Goal: Information Seeking & Learning: Learn about a topic

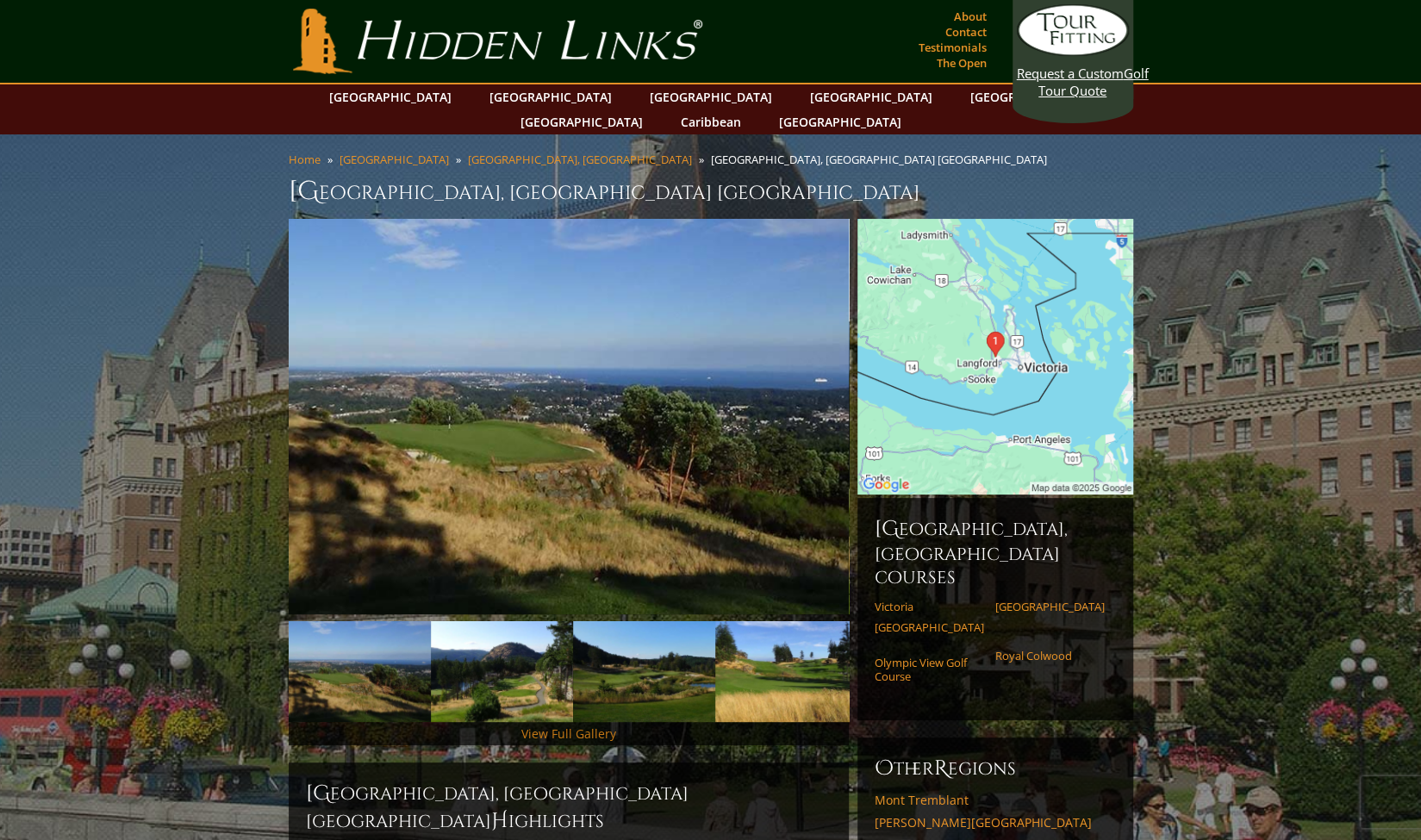
click at [584, 731] on link "View Full Gallery" at bounding box center [569, 734] width 95 height 16
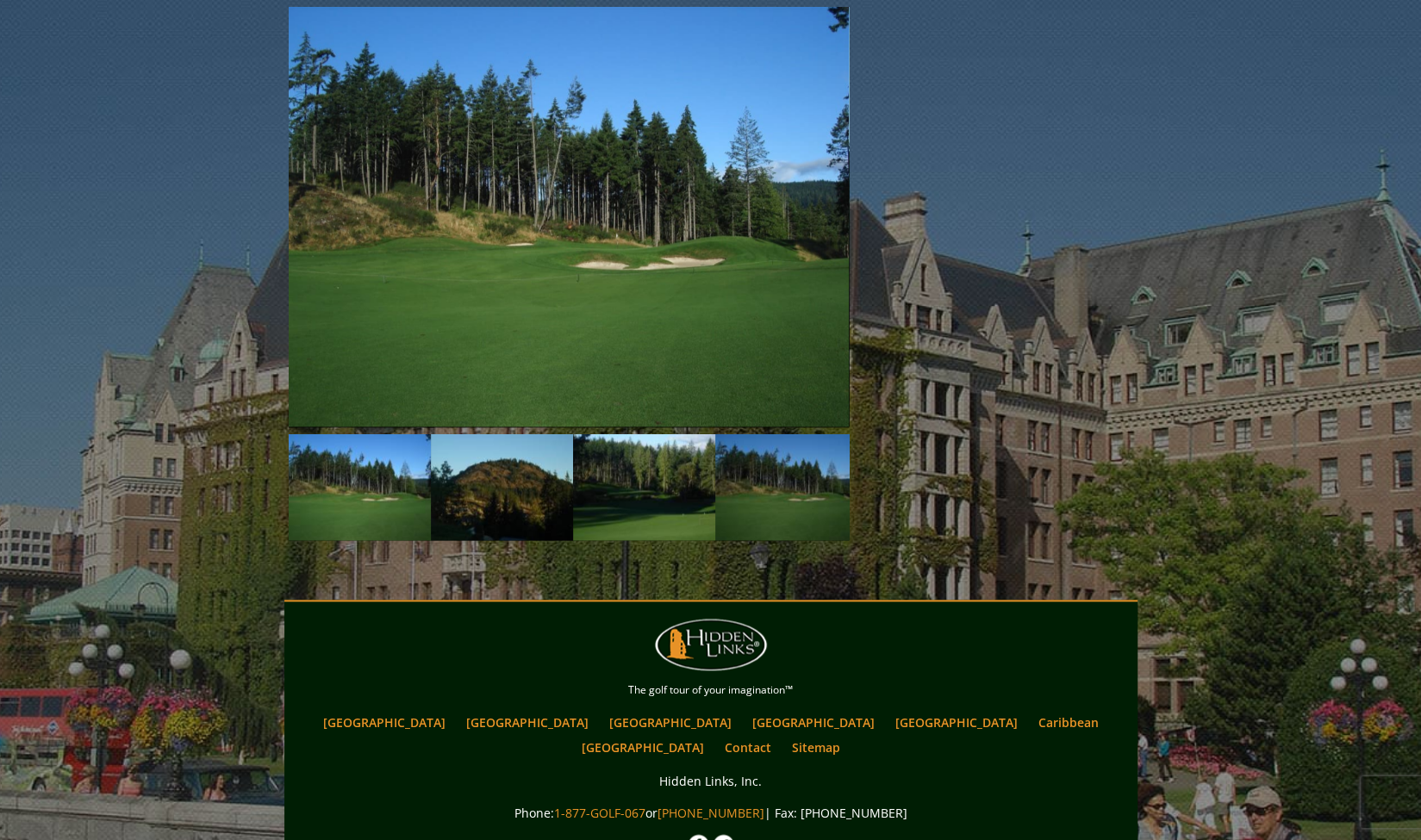
scroll to position [1291, 0]
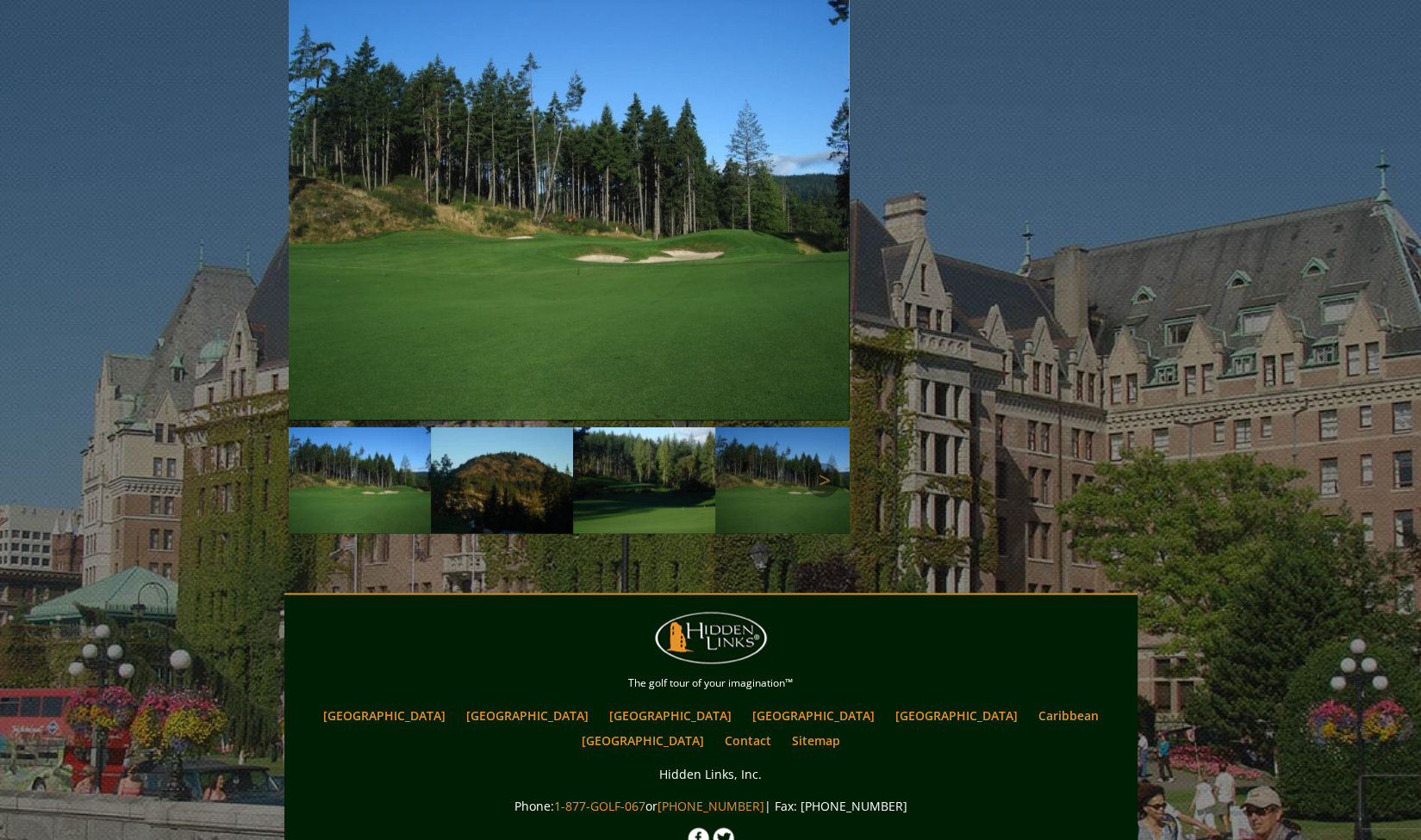
click at [487, 513] on img at bounding box center [502, 481] width 142 height 107
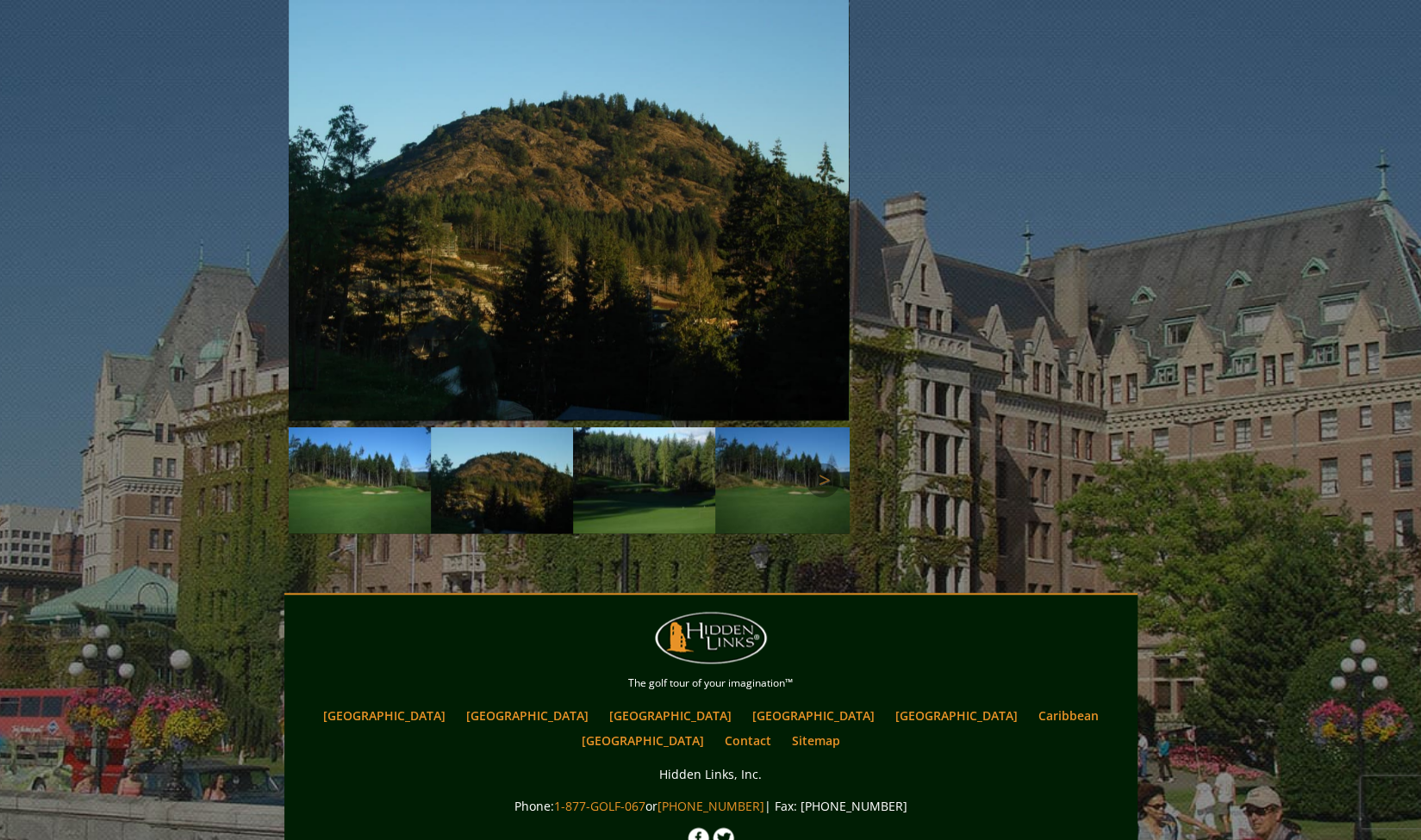
click at [610, 489] on img at bounding box center [644, 481] width 142 height 107
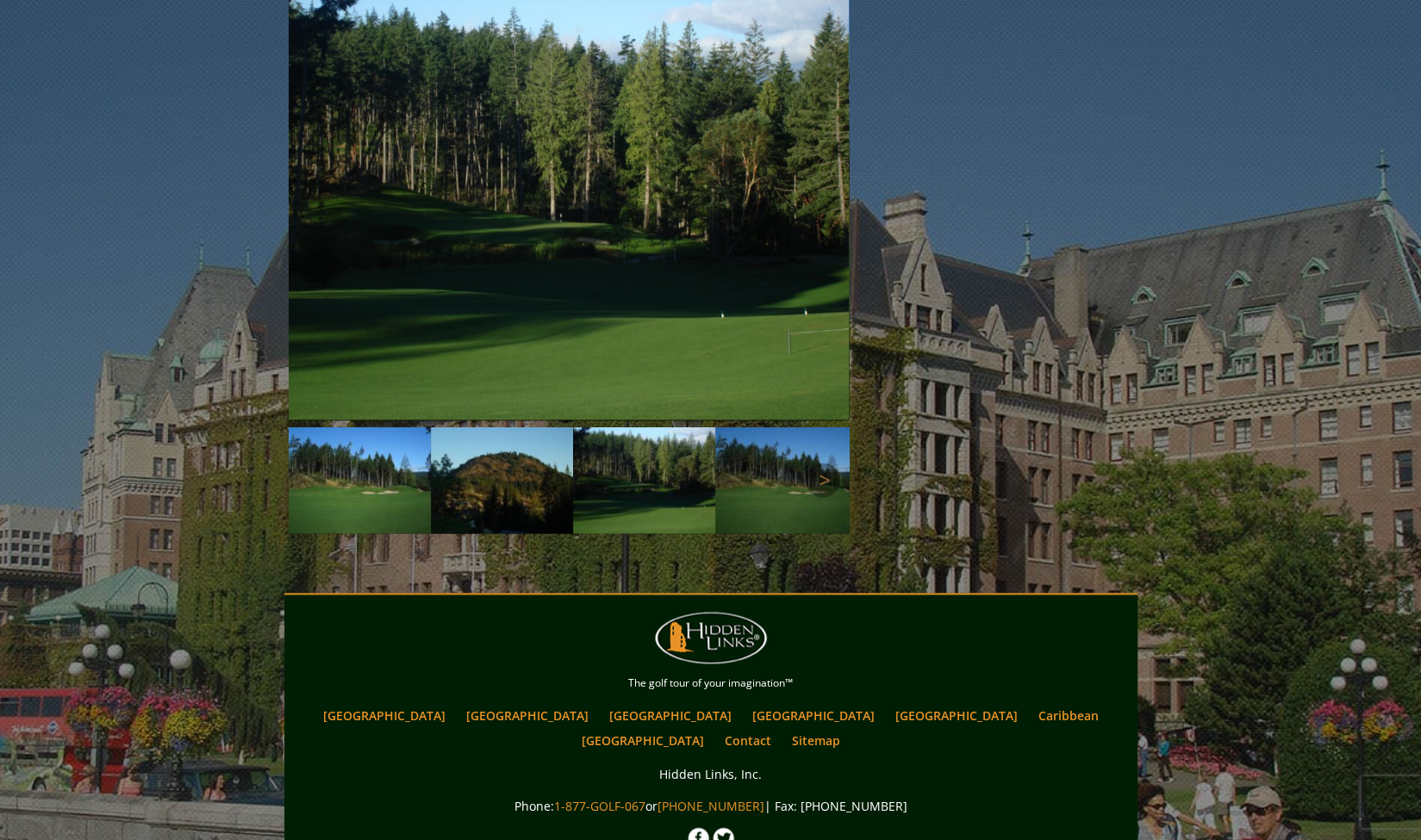
click at [753, 485] on img at bounding box center [786, 481] width 142 height 107
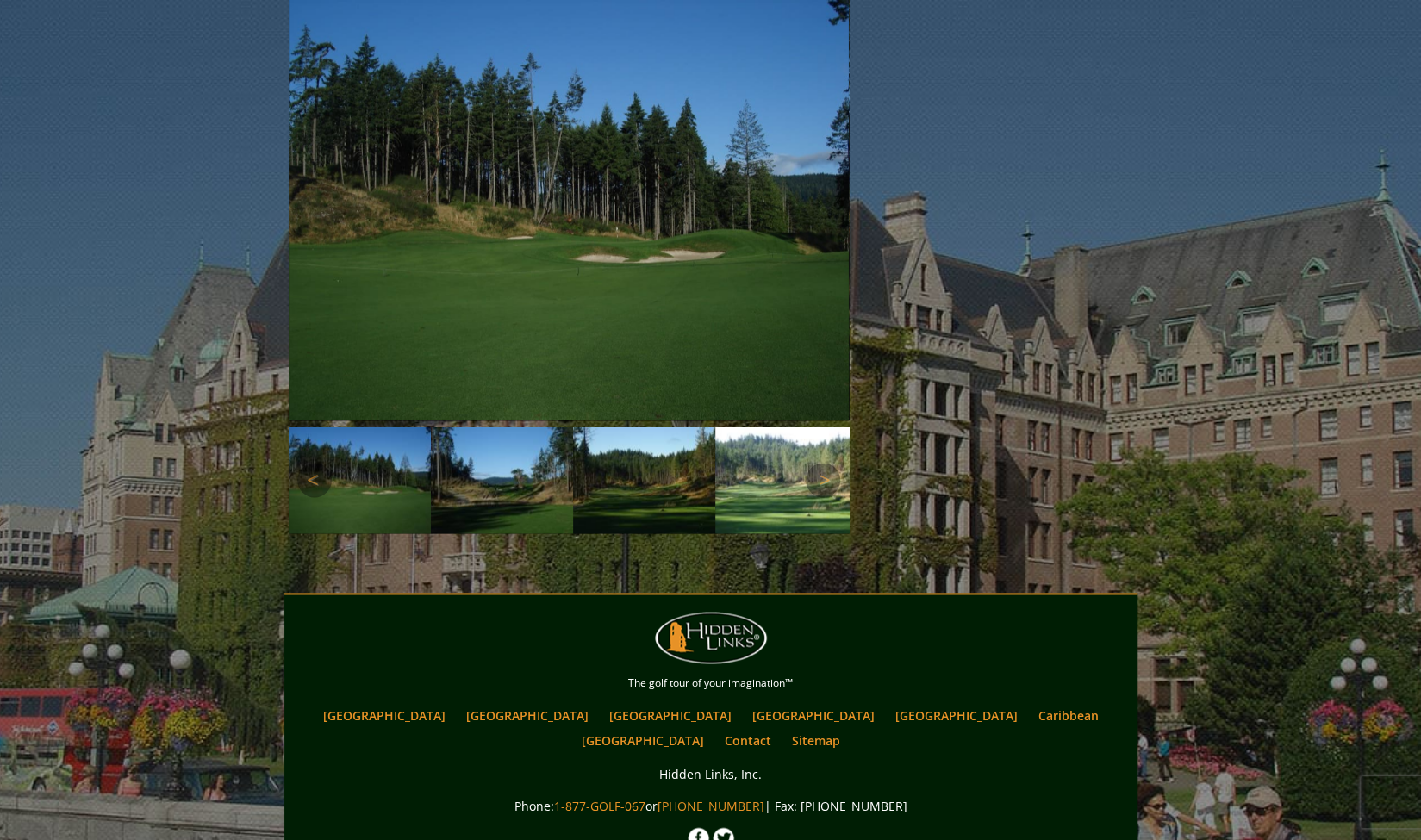
click at [536, 496] on img at bounding box center [502, 481] width 142 height 107
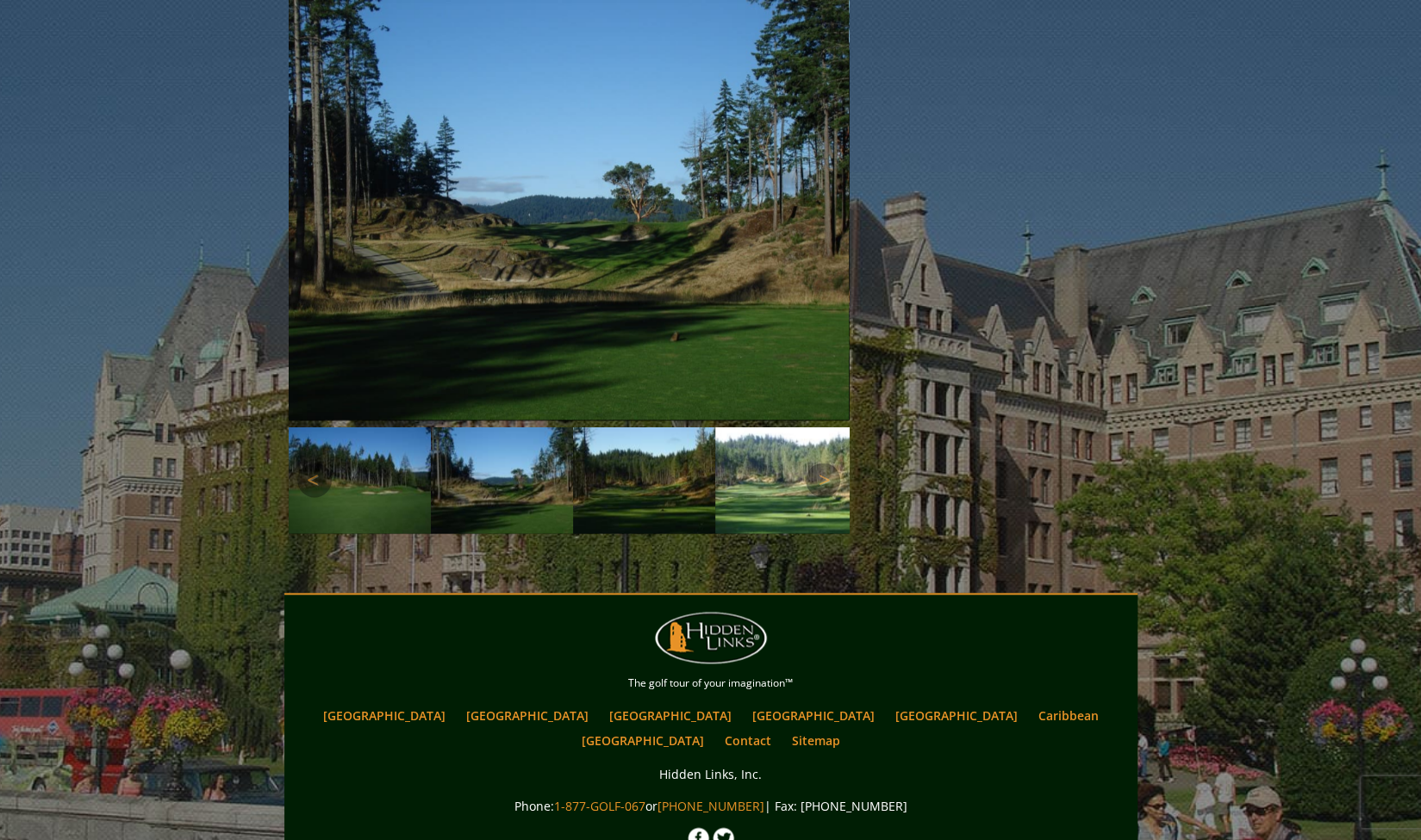
click at [609, 490] on img at bounding box center [644, 481] width 142 height 107
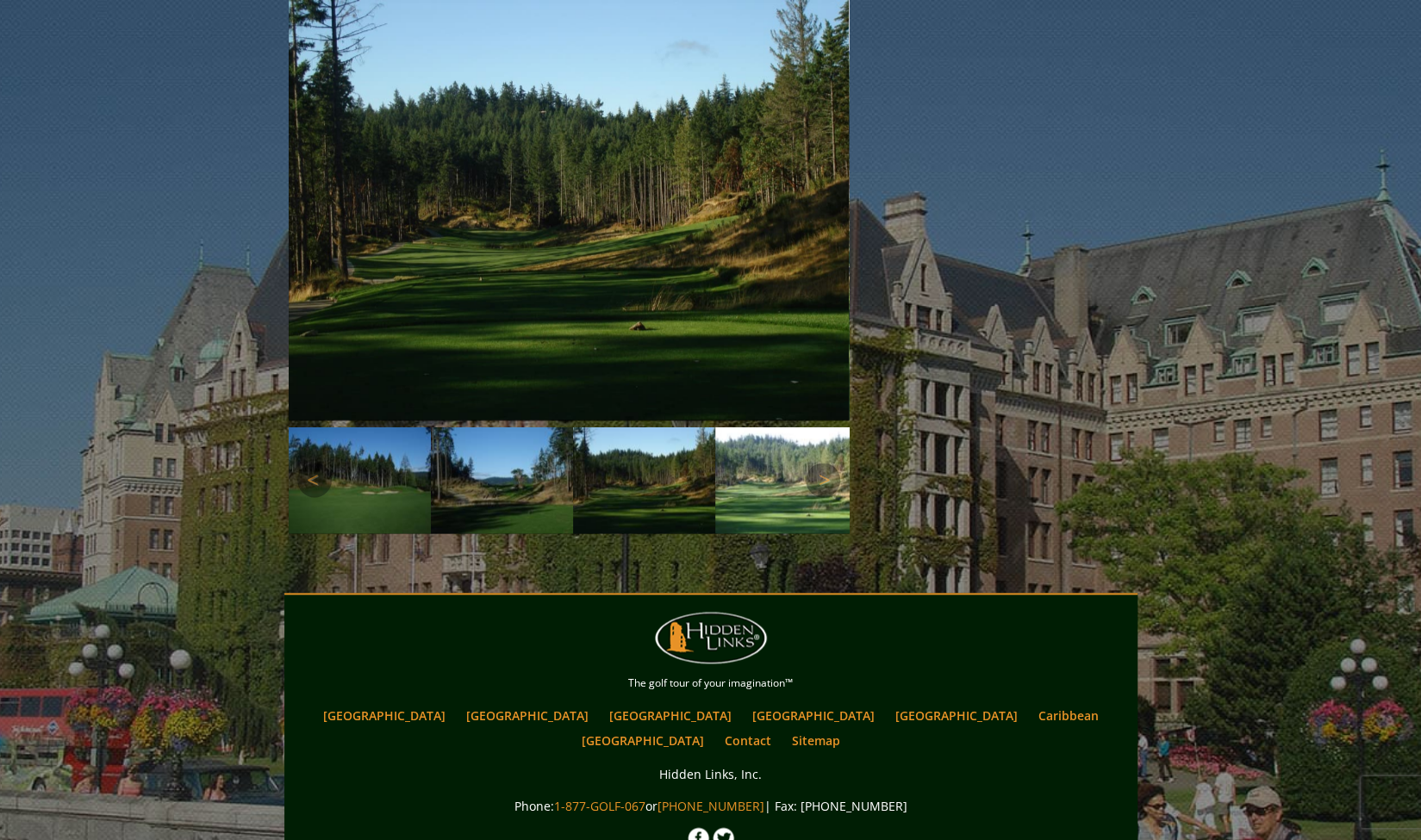
click at [746, 488] on img at bounding box center [786, 481] width 142 height 107
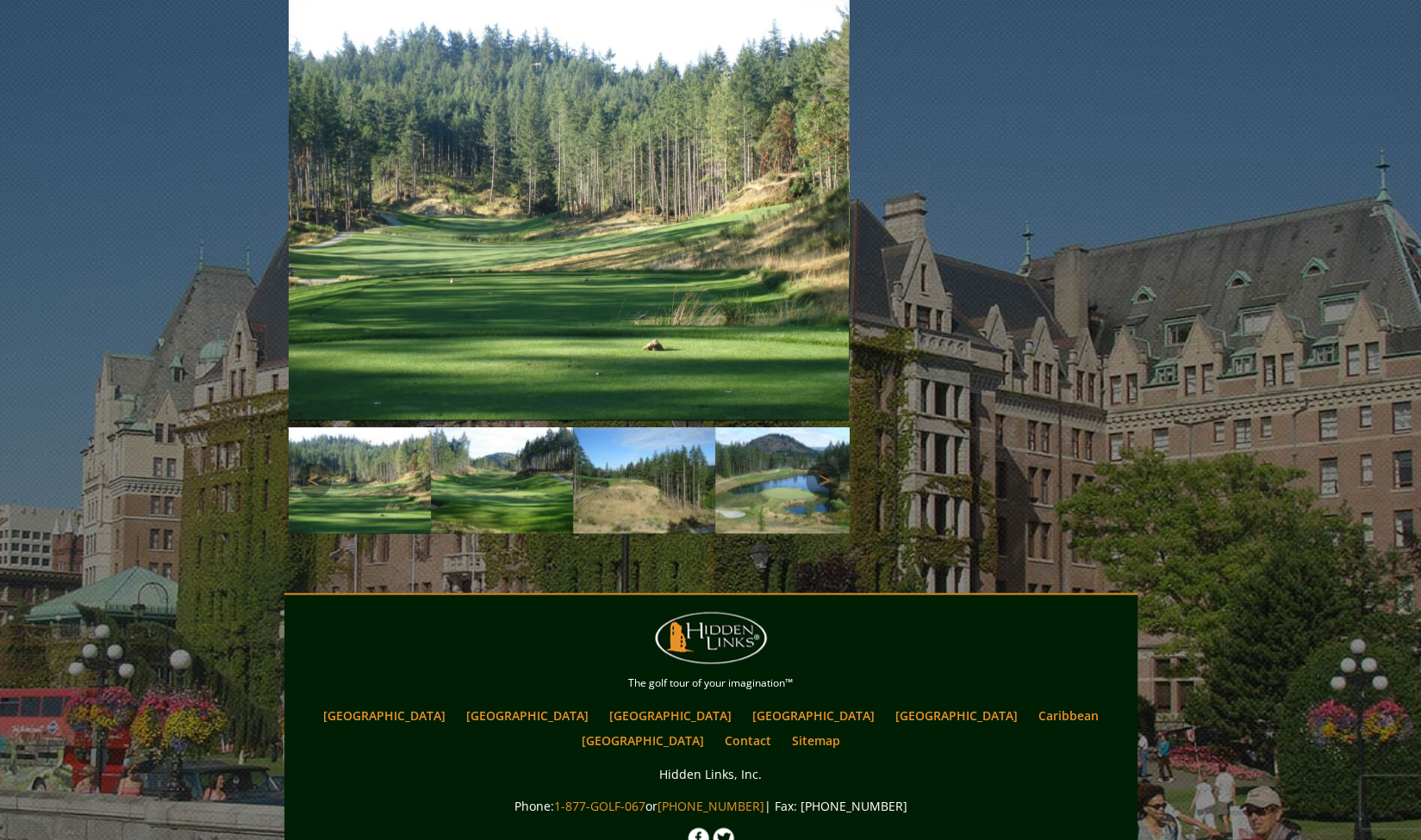
click at [498, 487] on img at bounding box center [502, 481] width 142 height 107
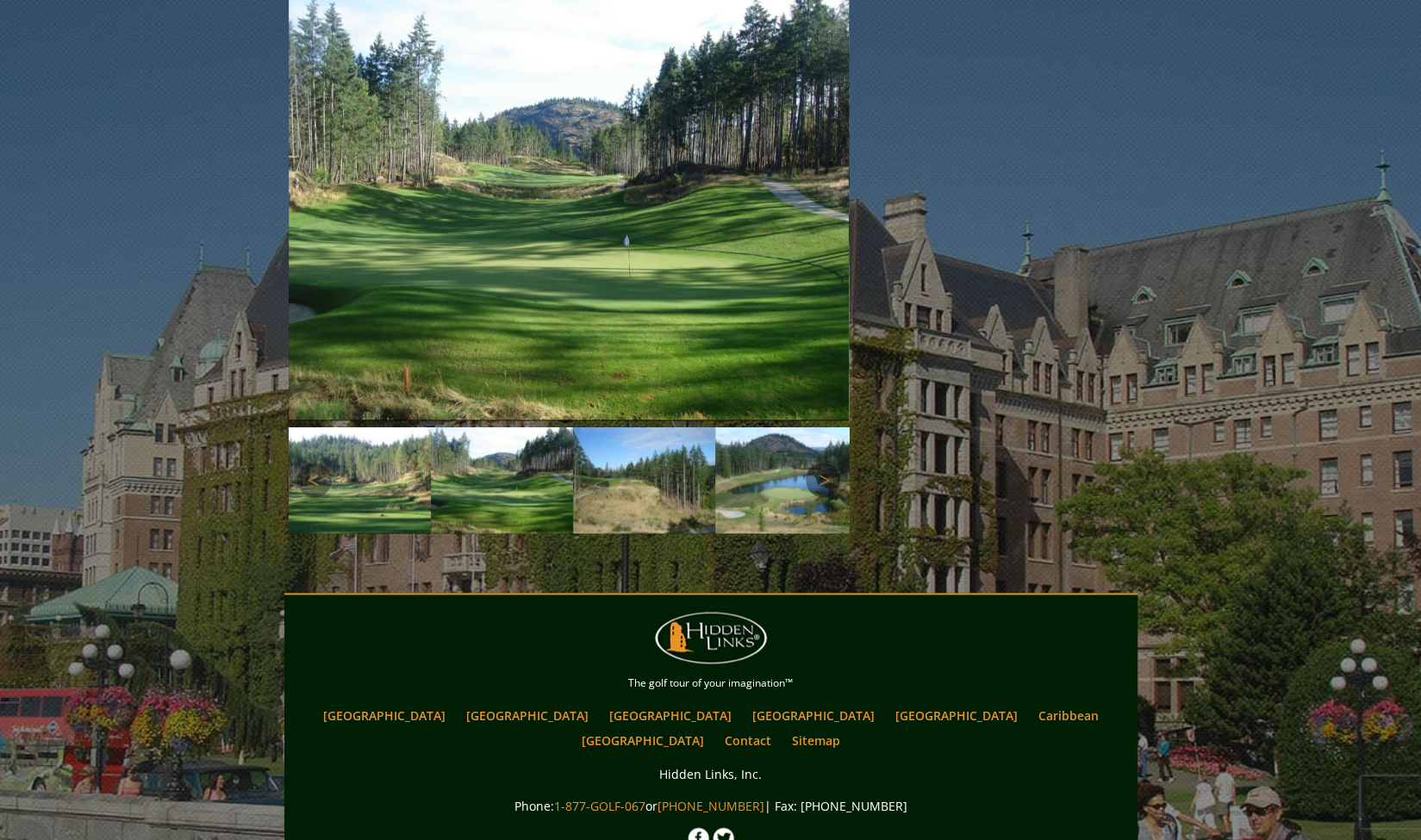
click at [589, 481] on img at bounding box center [644, 481] width 142 height 107
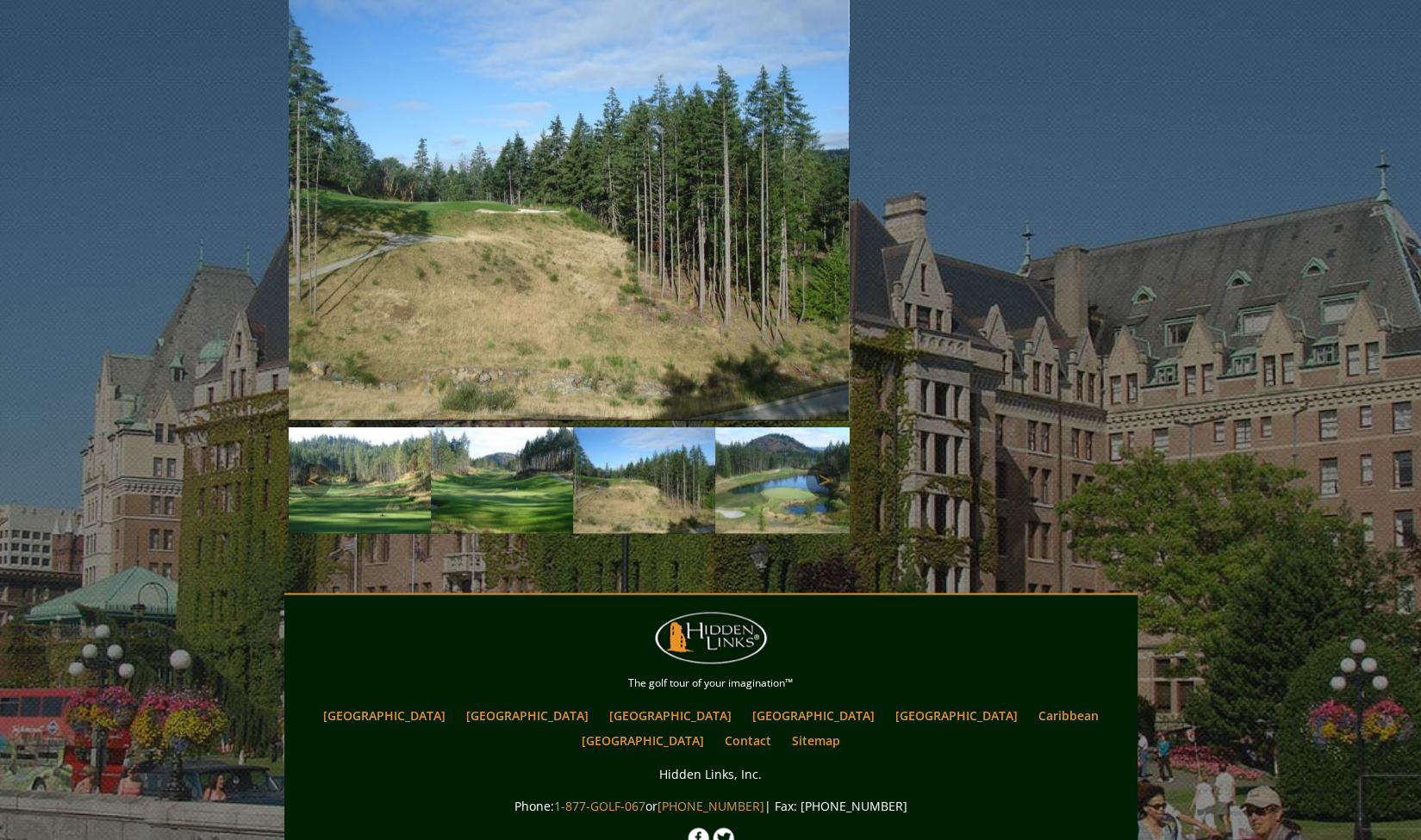
click at [744, 477] on img at bounding box center [786, 481] width 142 height 107
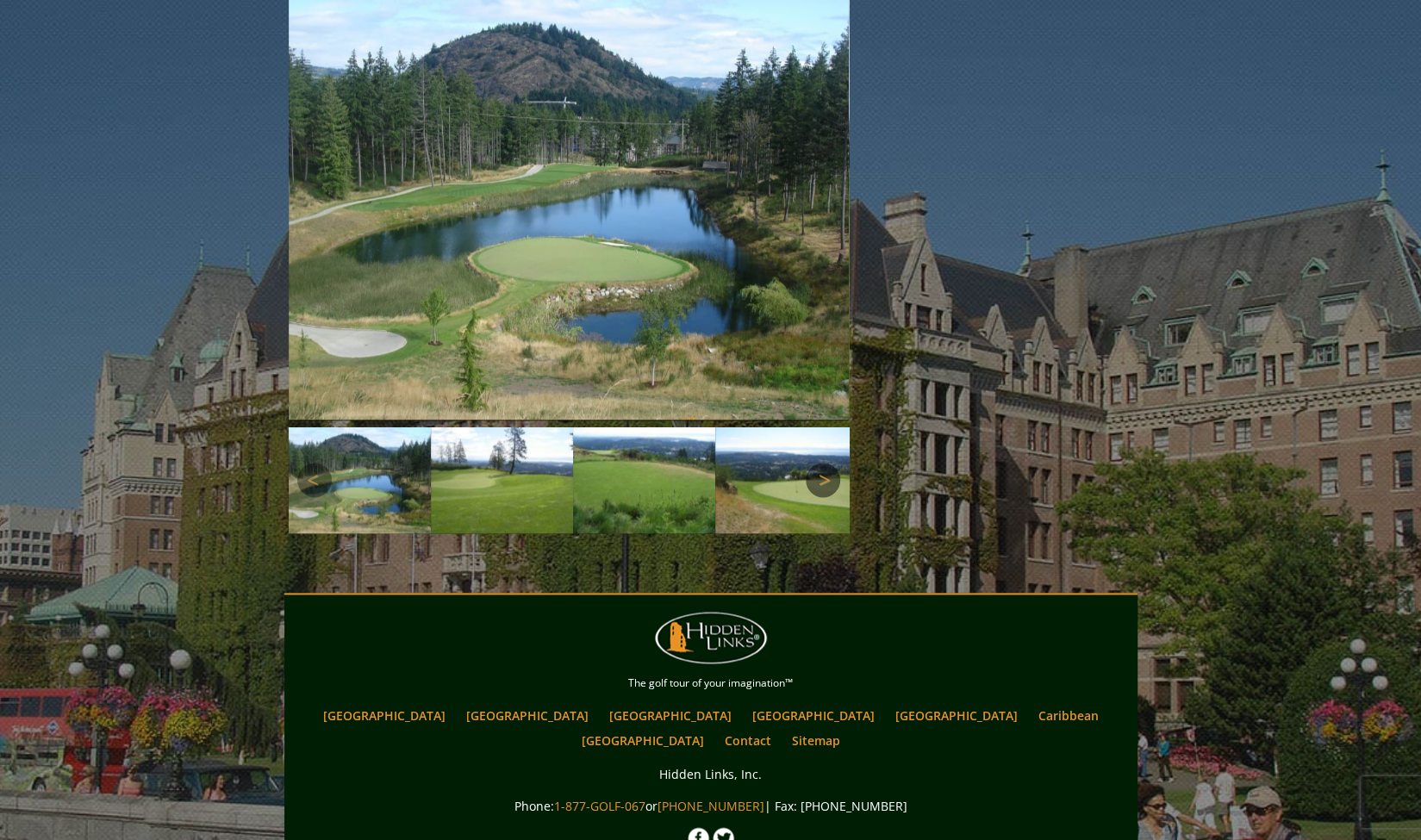
click at [821, 487] on link "Next" at bounding box center [823, 479] width 35 height 35
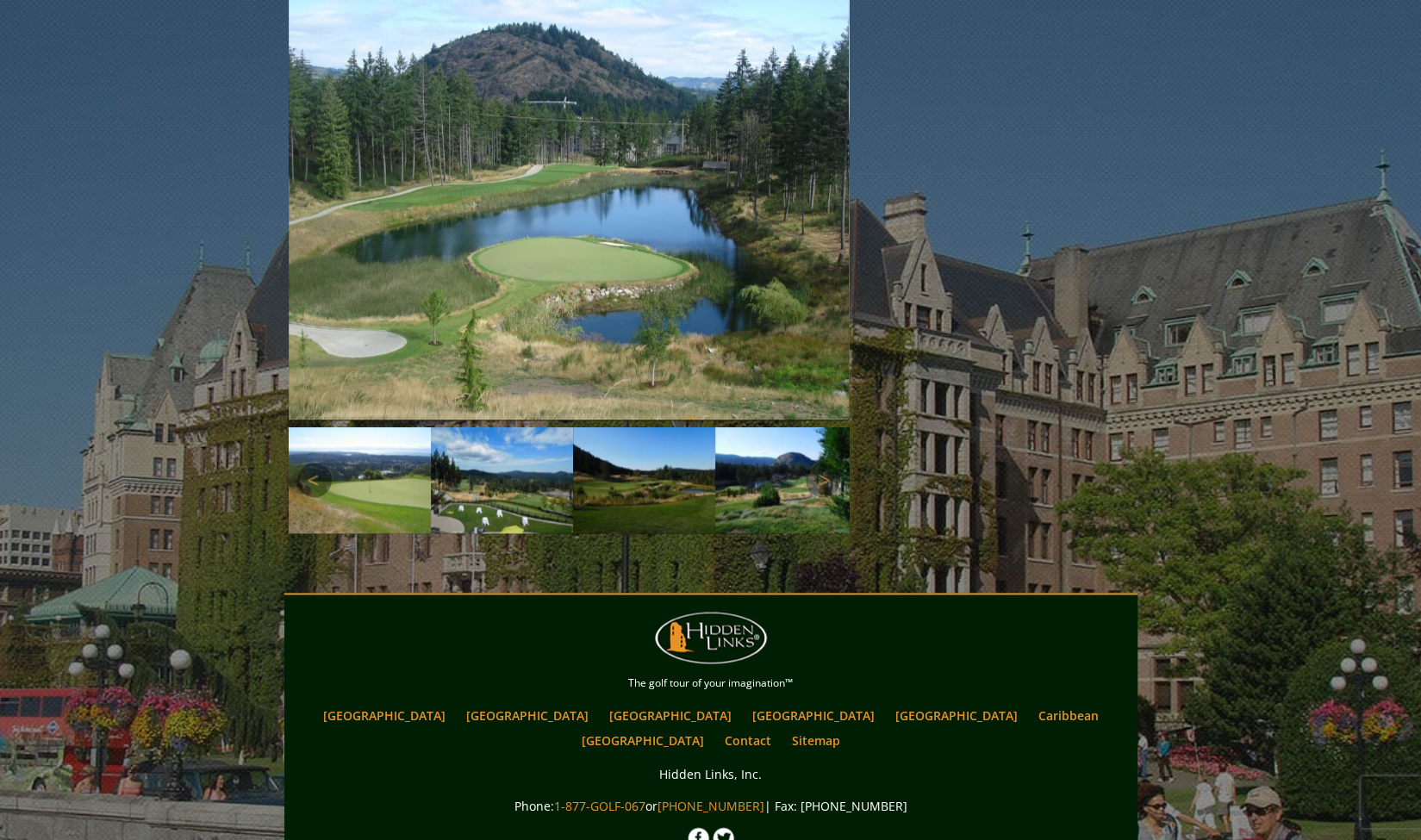
click at [391, 464] on img at bounding box center [359, 481] width 142 height 107
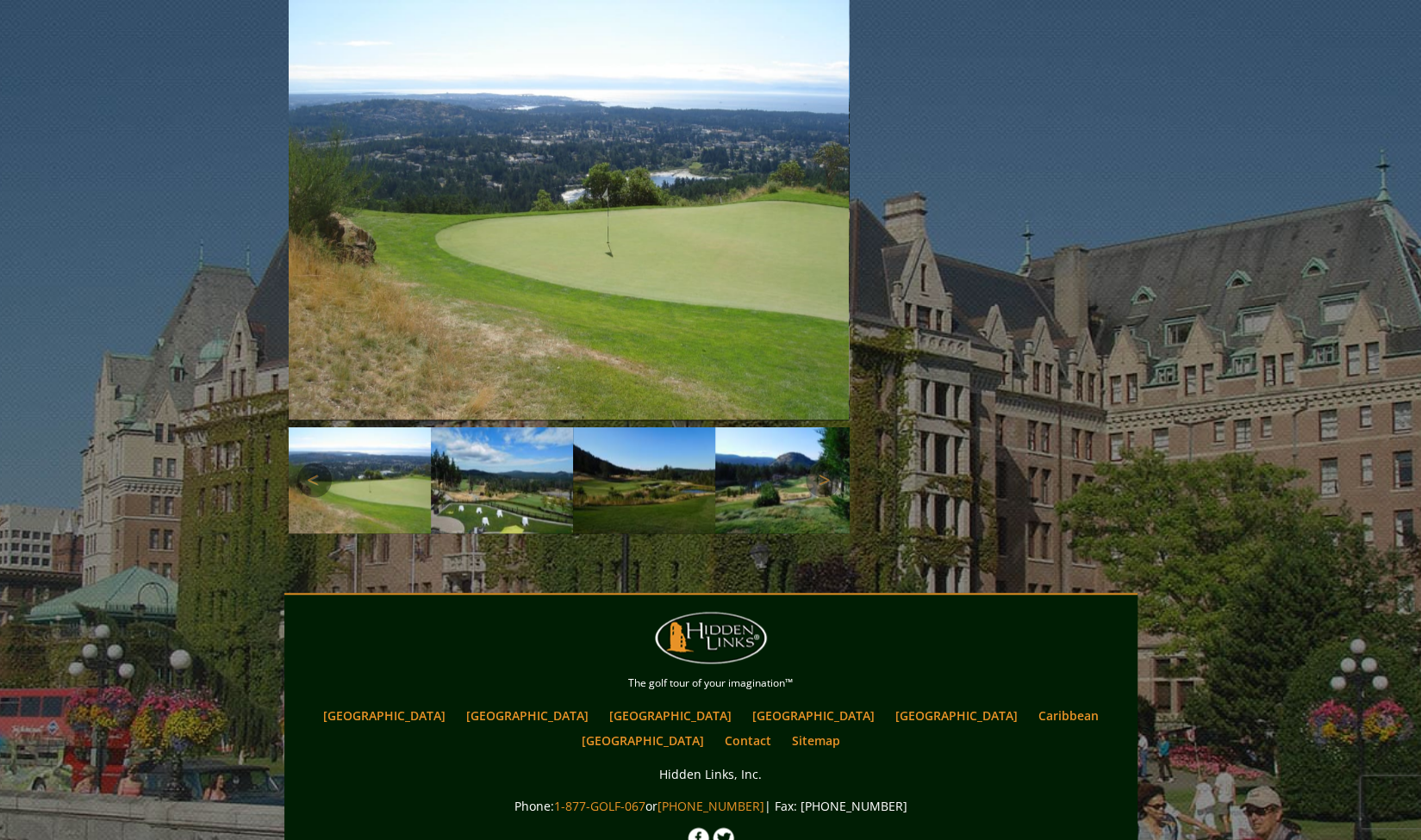
click at [471, 475] on img at bounding box center [502, 481] width 142 height 107
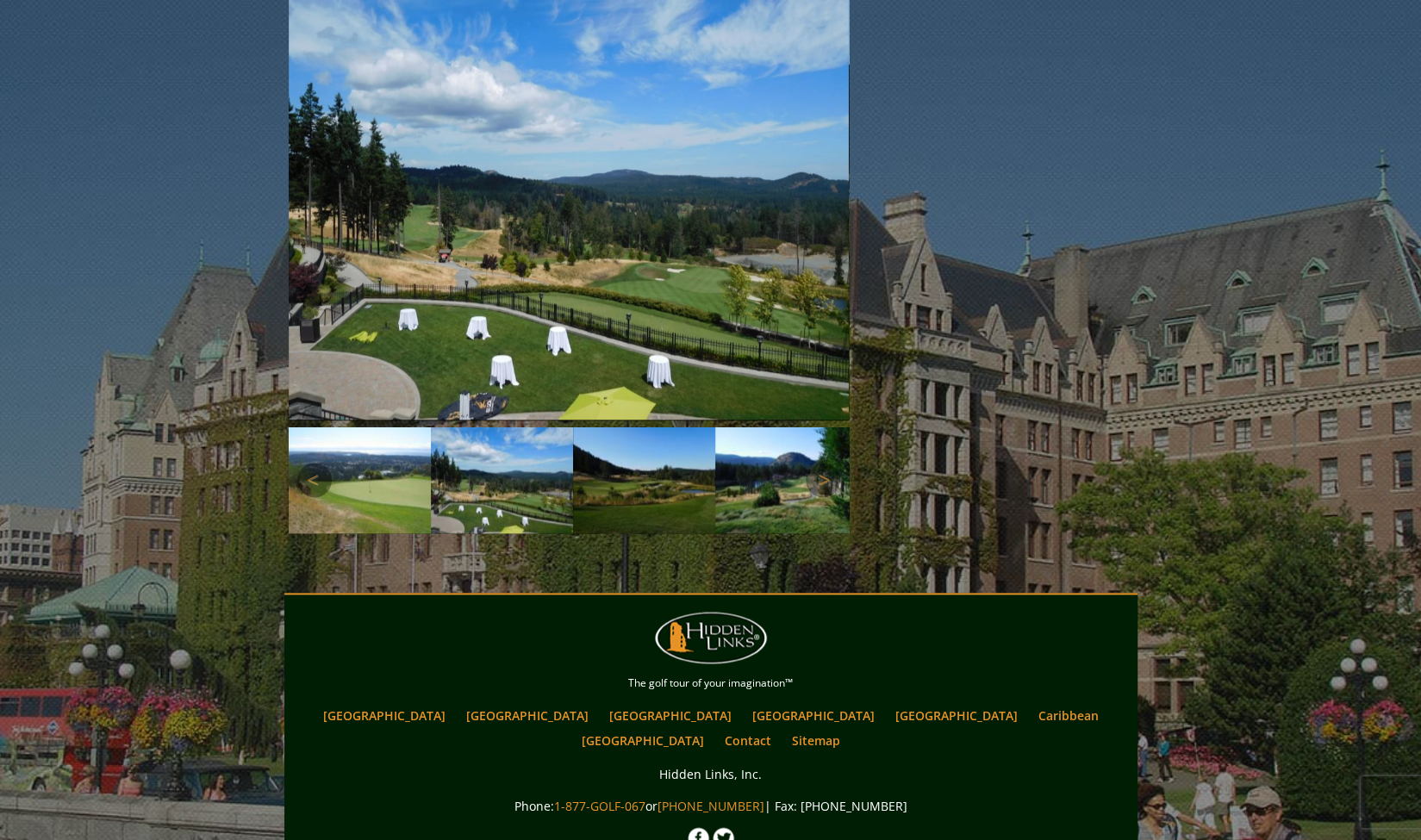
click at [605, 457] on img at bounding box center [644, 481] width 142 height 107
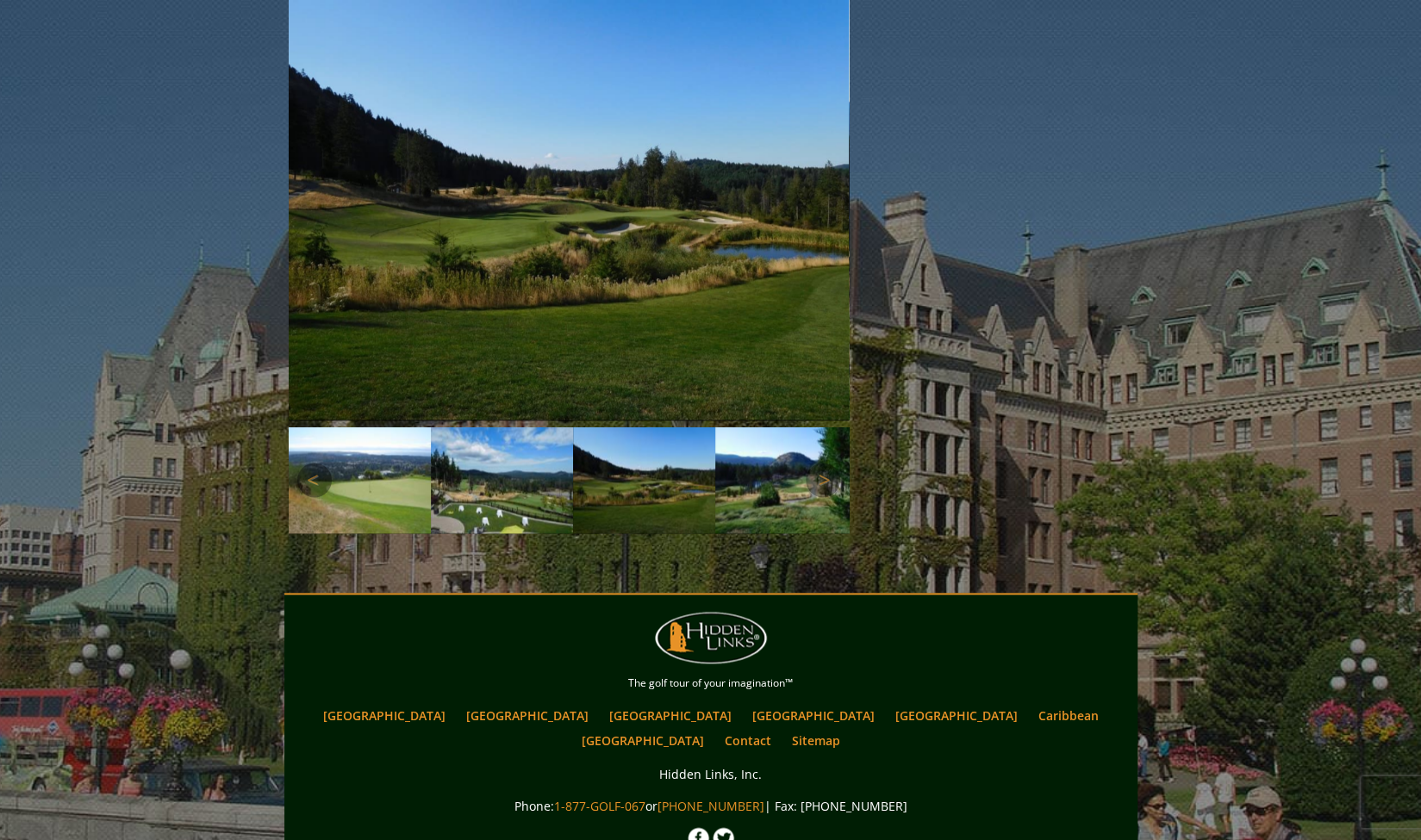
click at [743, 481] on img at bounding box center [786, 481] width 142 height 107
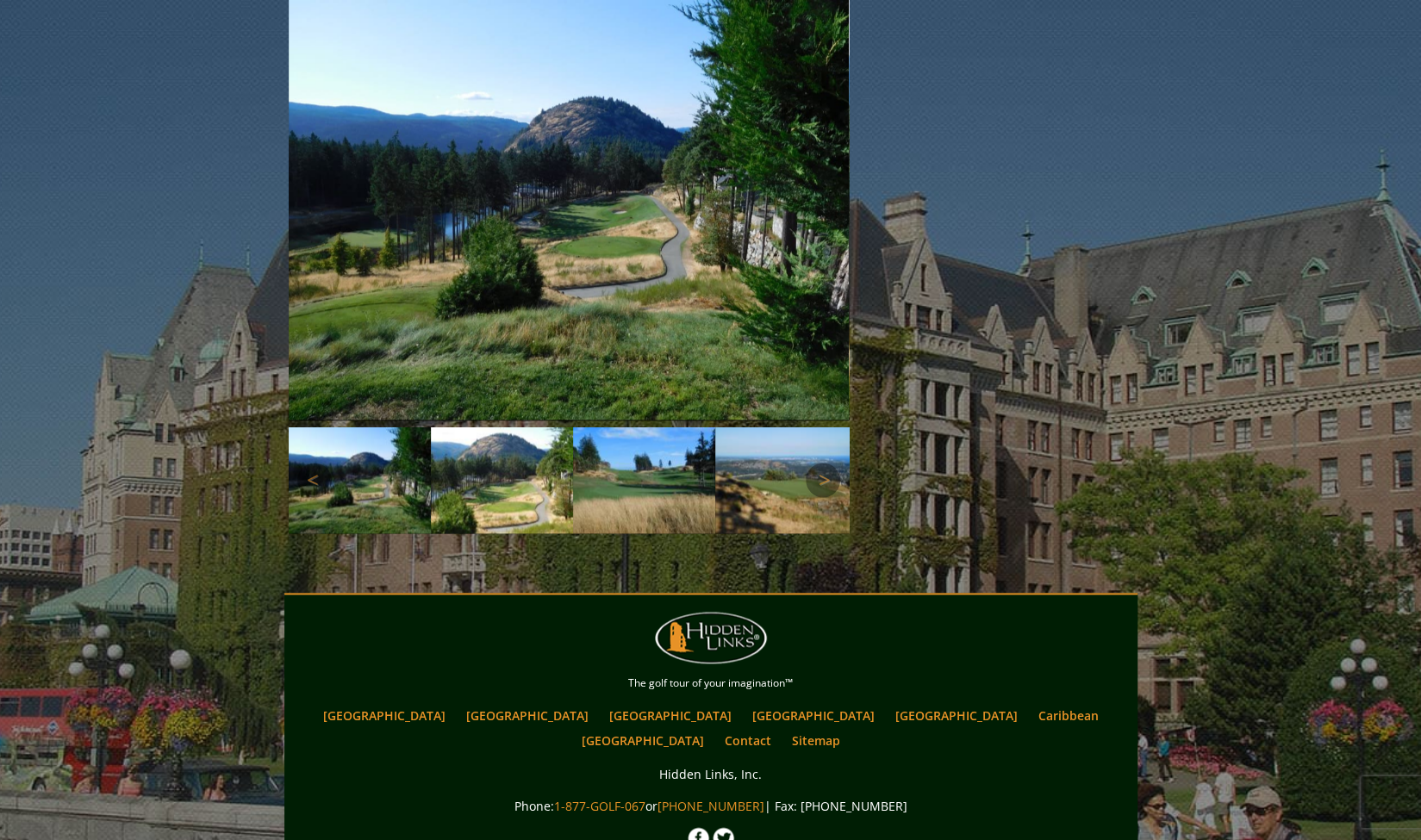
click at [650, 473] on img at bounding box center [644, 481] width 142 height 107
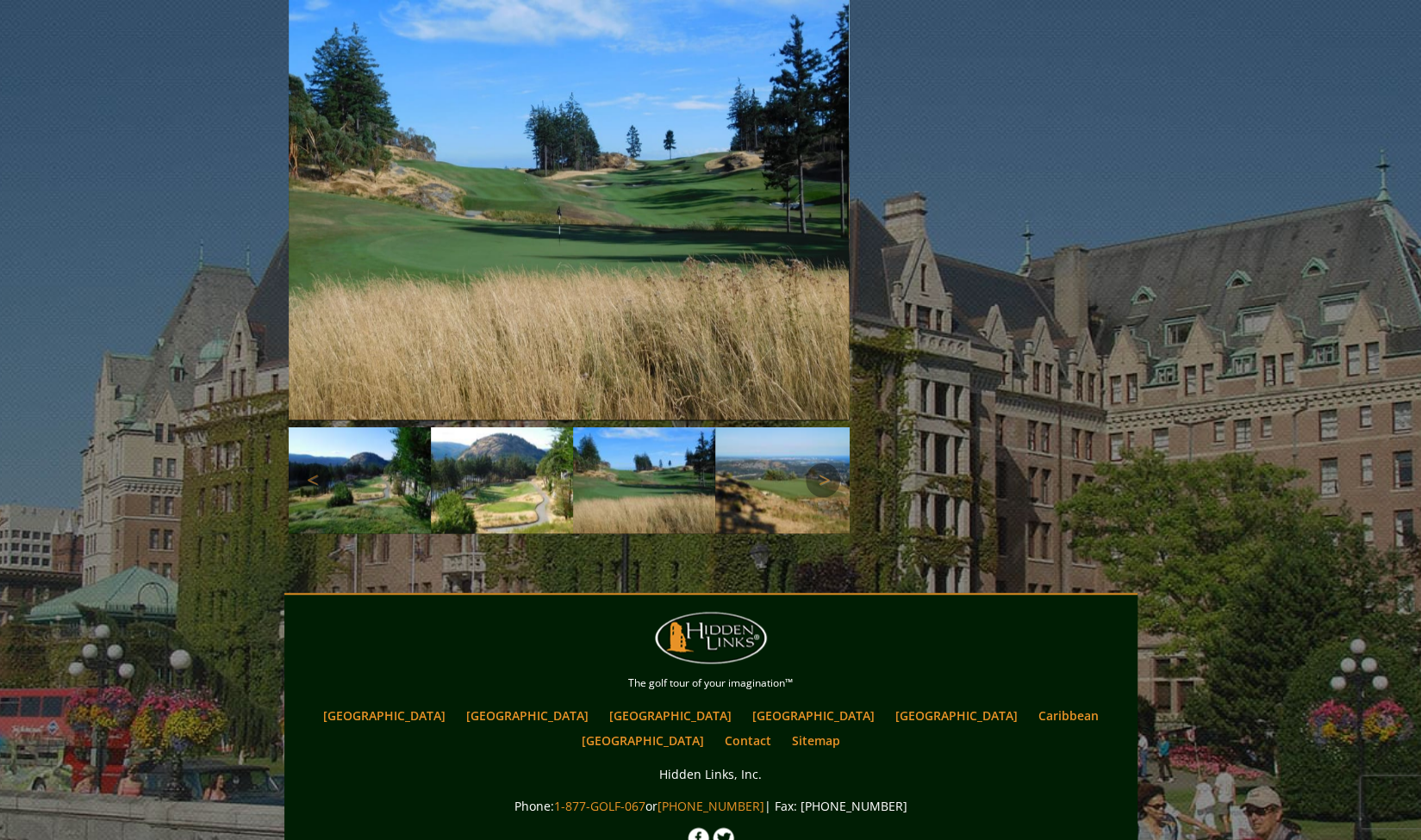
click at [738, 477] on img at bounding box center [786, 481] width 142 height 107
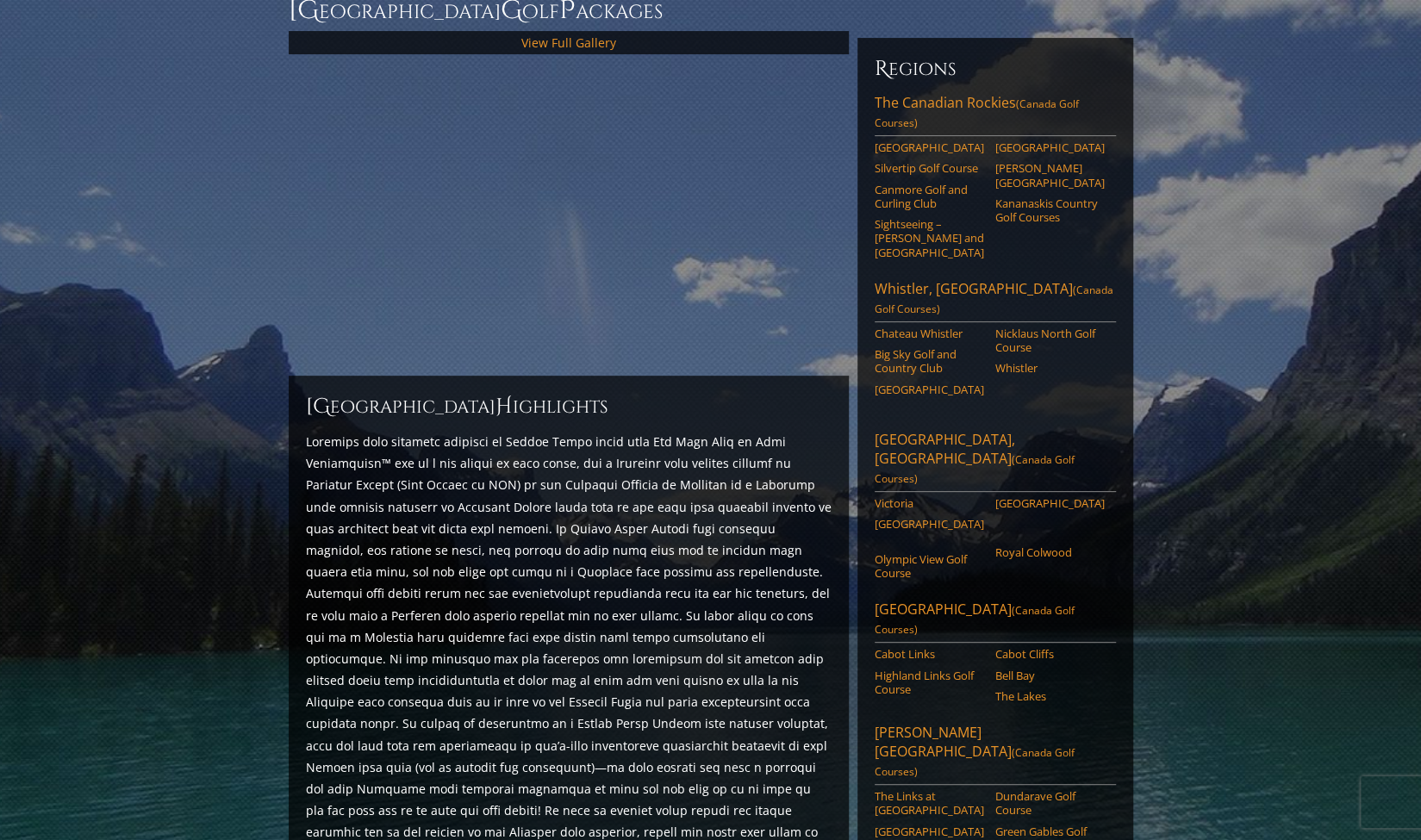
scroll to position [191, 0]
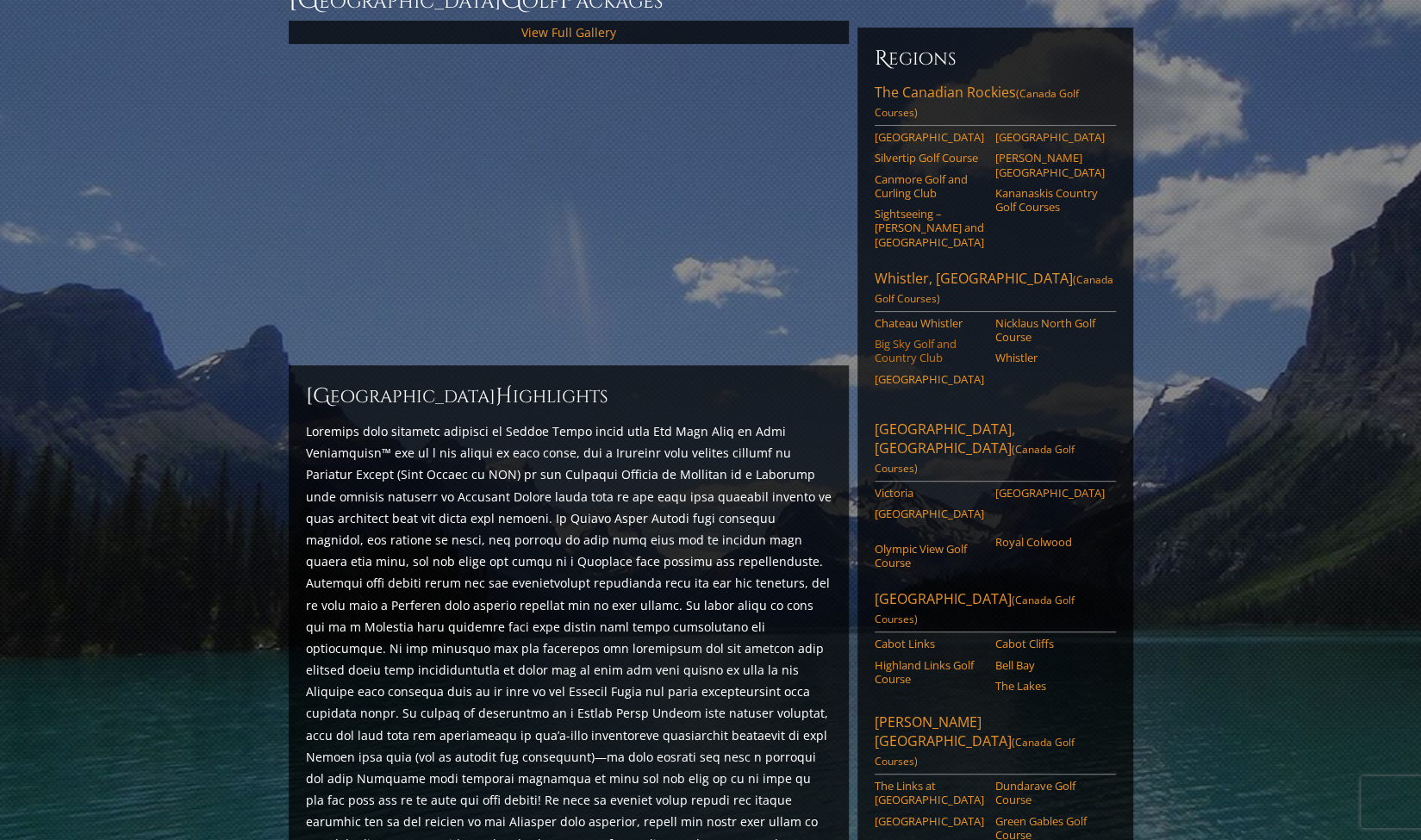
click at [932, 337] on link "Big Sky Golf and Country Club" at bounding box center [930, 351] width 110 height 29
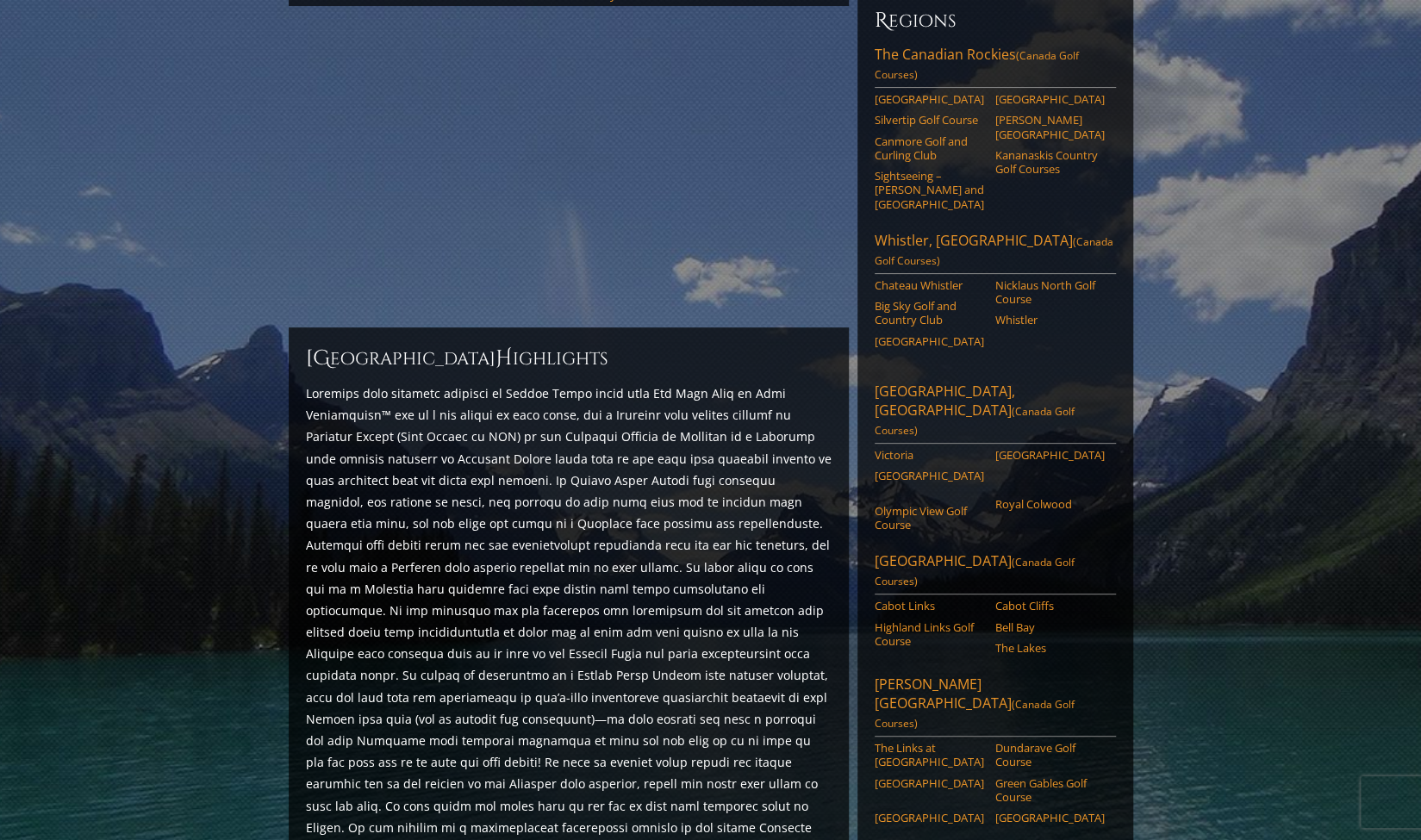
scroll to position [231, 0]
click at [912, 333] on link "[GEOGRAPHIC_DATA]" at bounding box center [930, 339] width 110 height 13
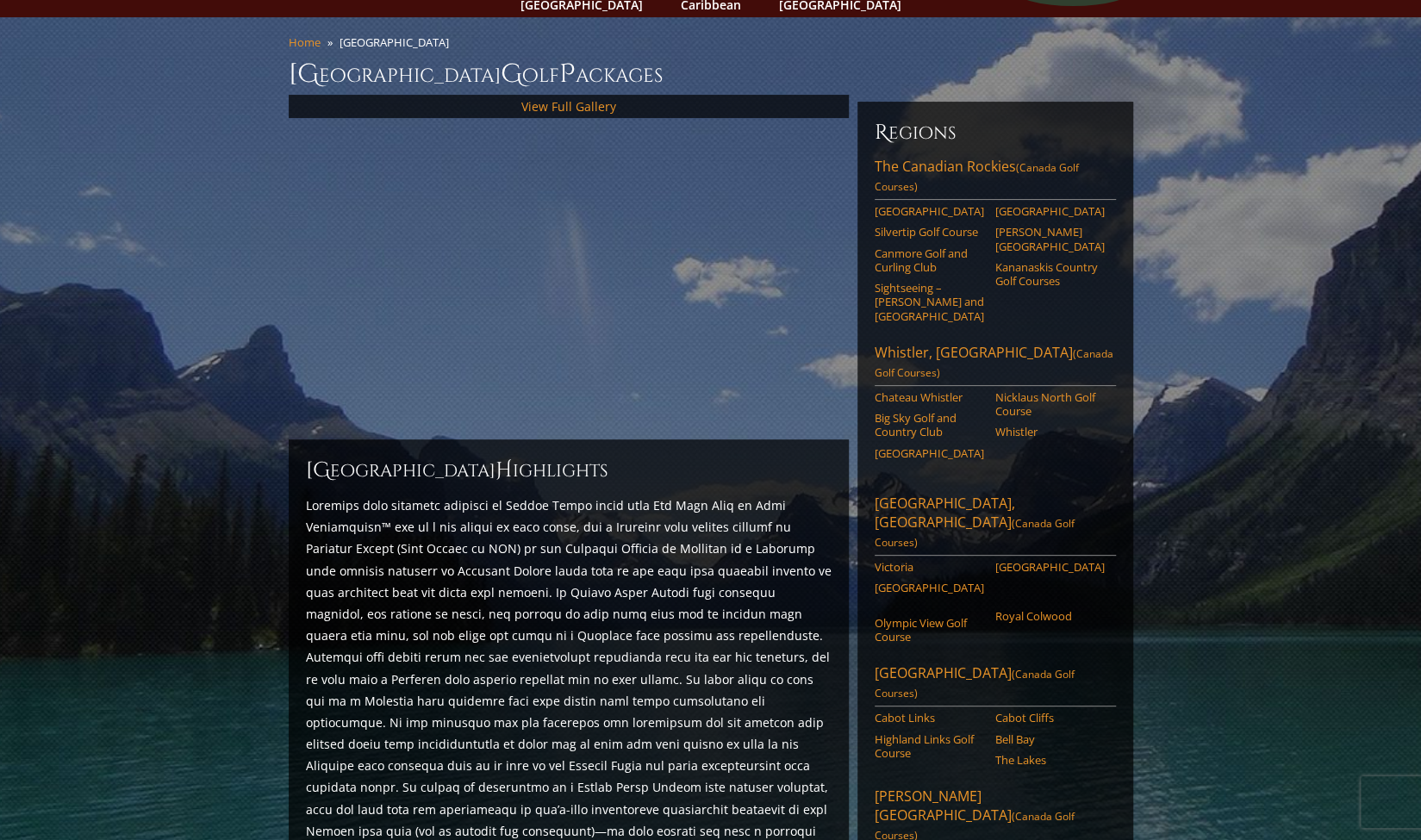
scroll to position [0, 0]
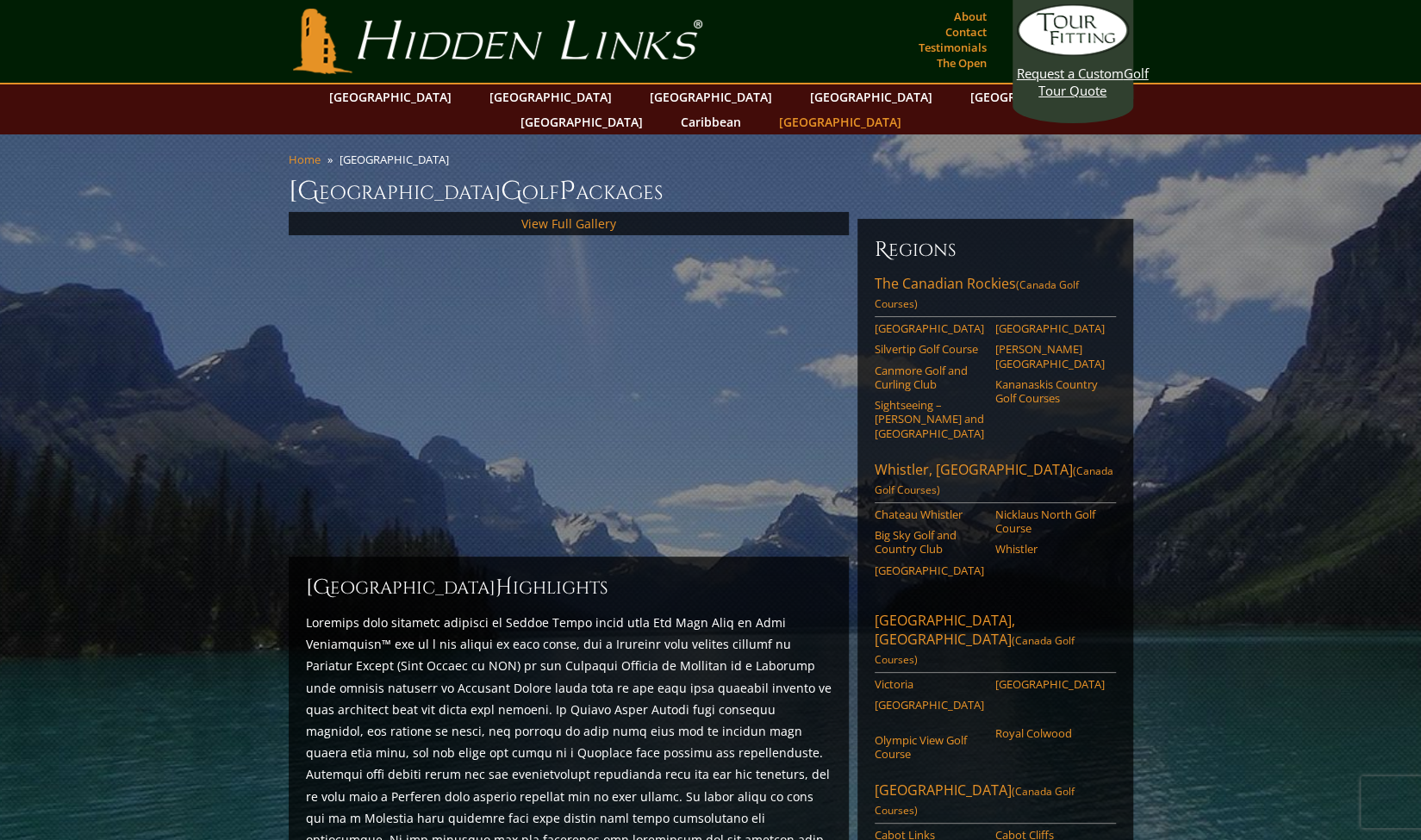
click at [910, 110] on link "[GEOGRAPHIC_DATA]" at bounding box center [840, 122] width 139 height 25
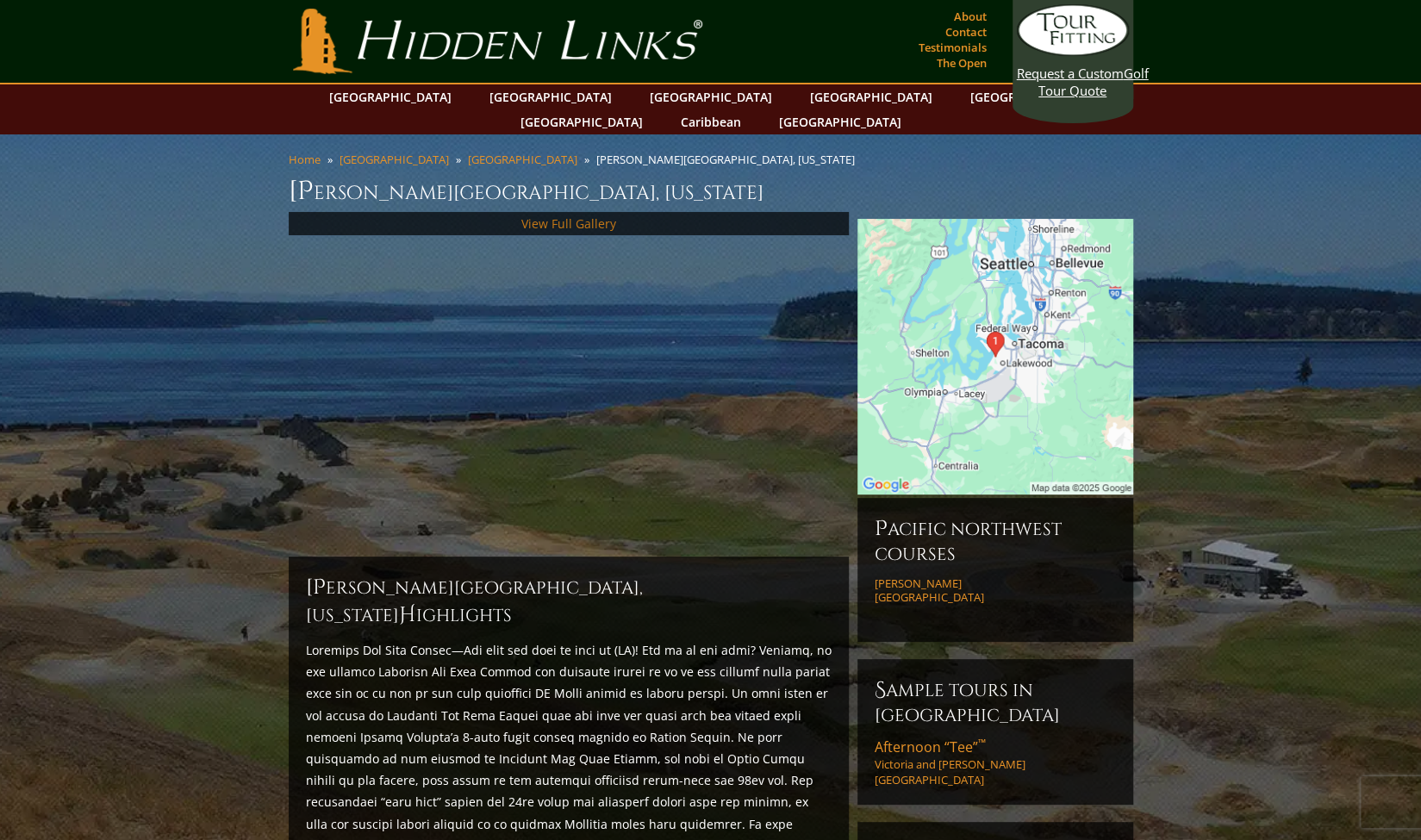
click at [580, 215] on link "View Full Gallery" at bounding box center [569, 223] width 95 height 16
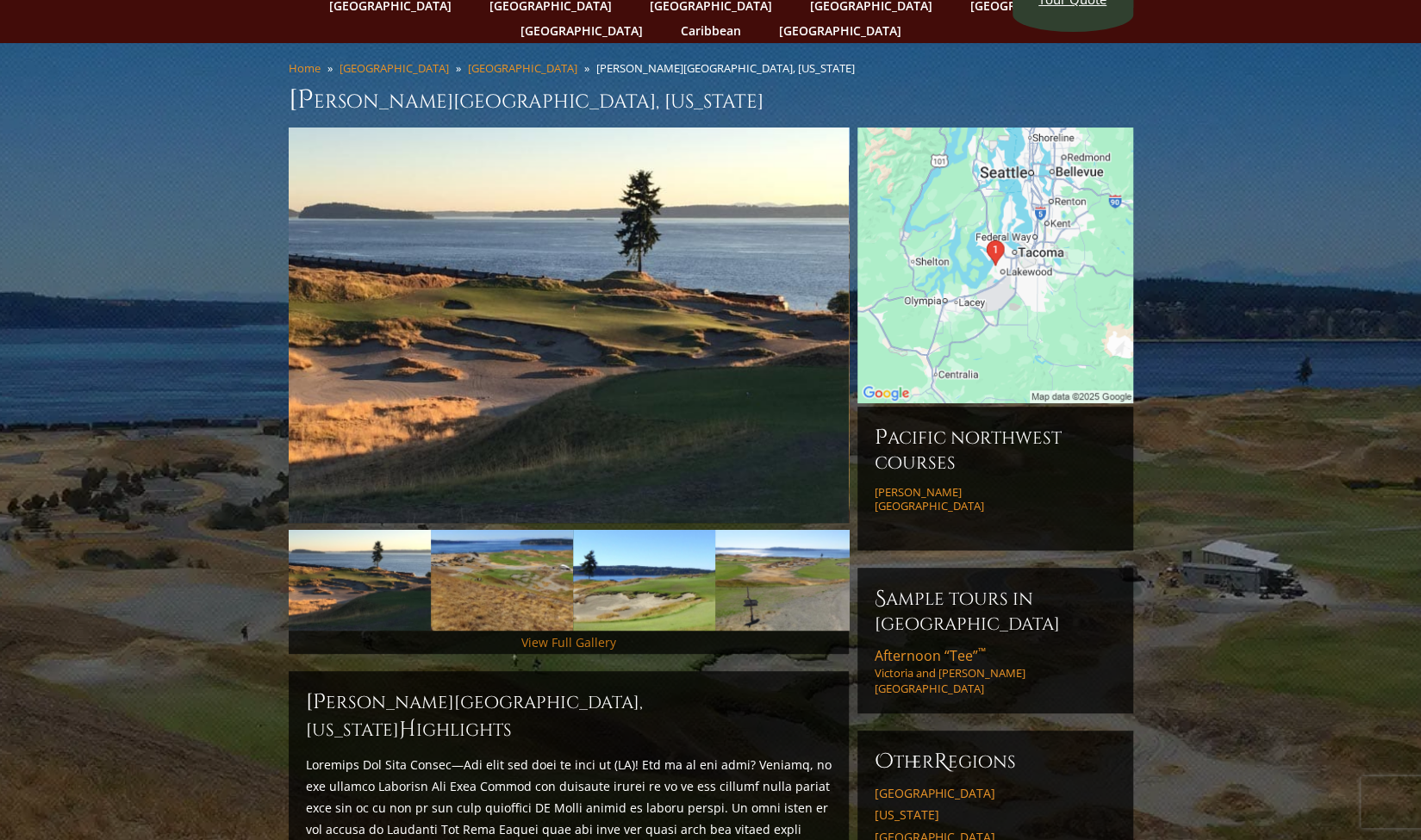
scroll to position [93, 0]
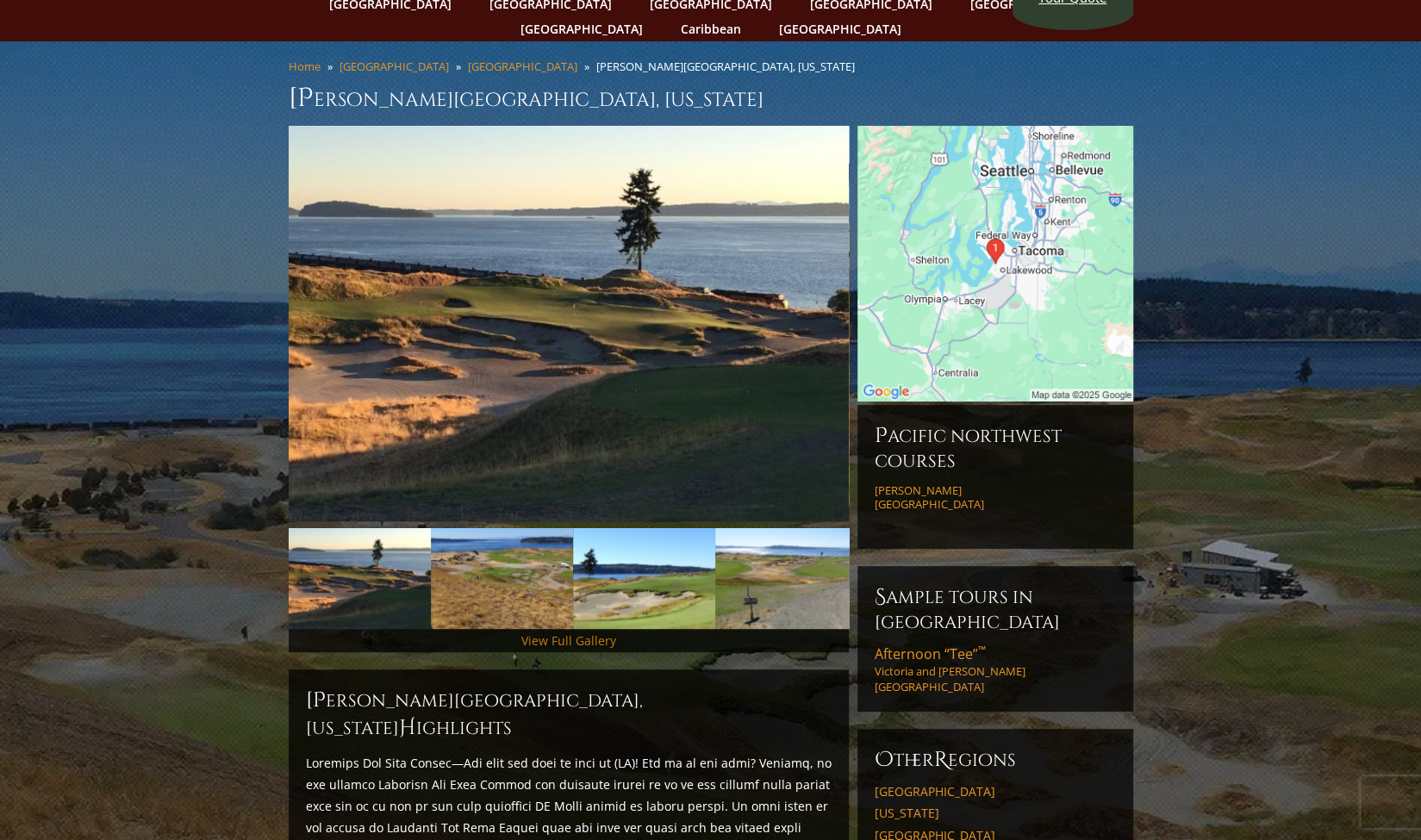
click at [584, 632] on link "View Full Gallery" at bounding box center [569, 640] width 95 height 16
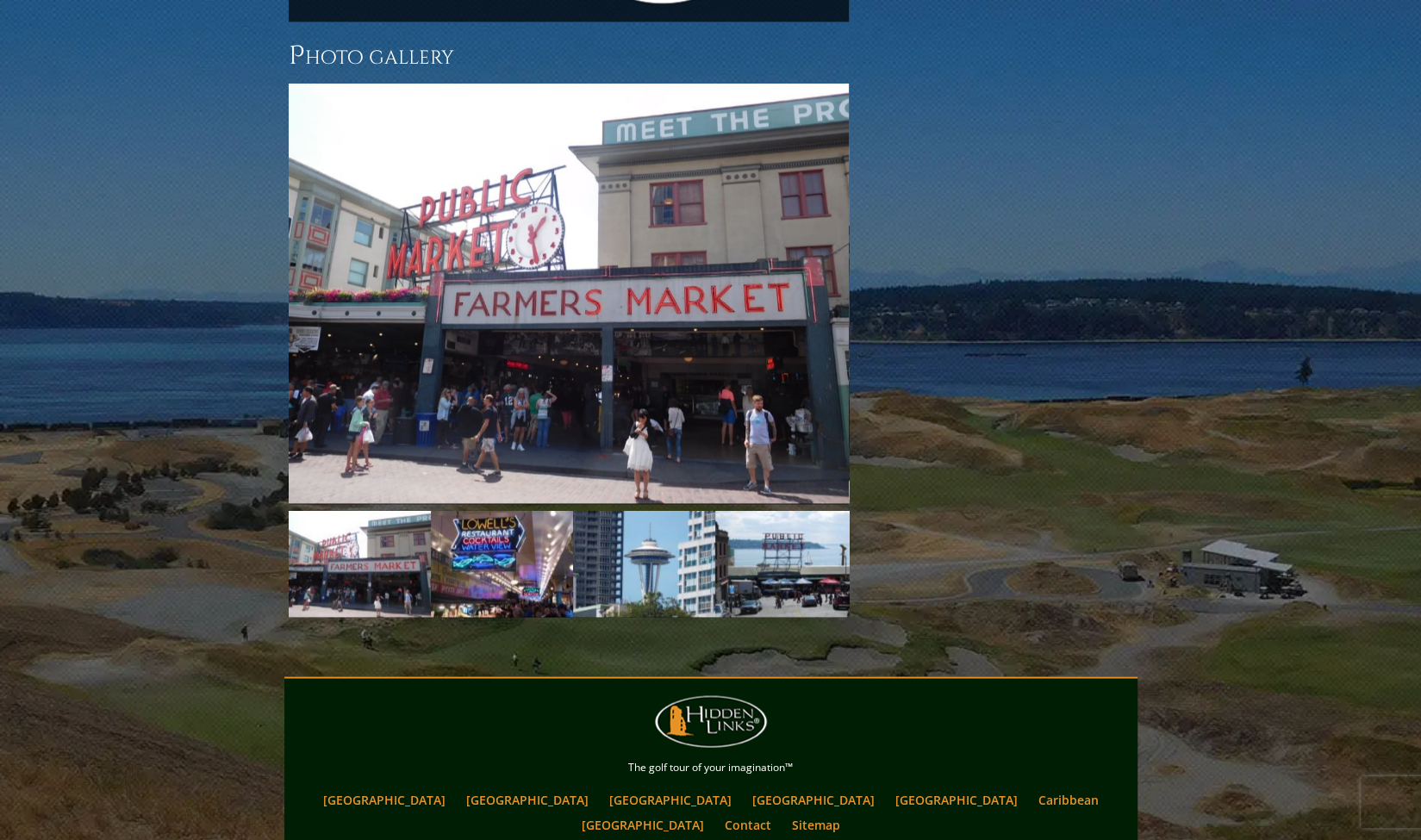
scroll to position [1564, 0]
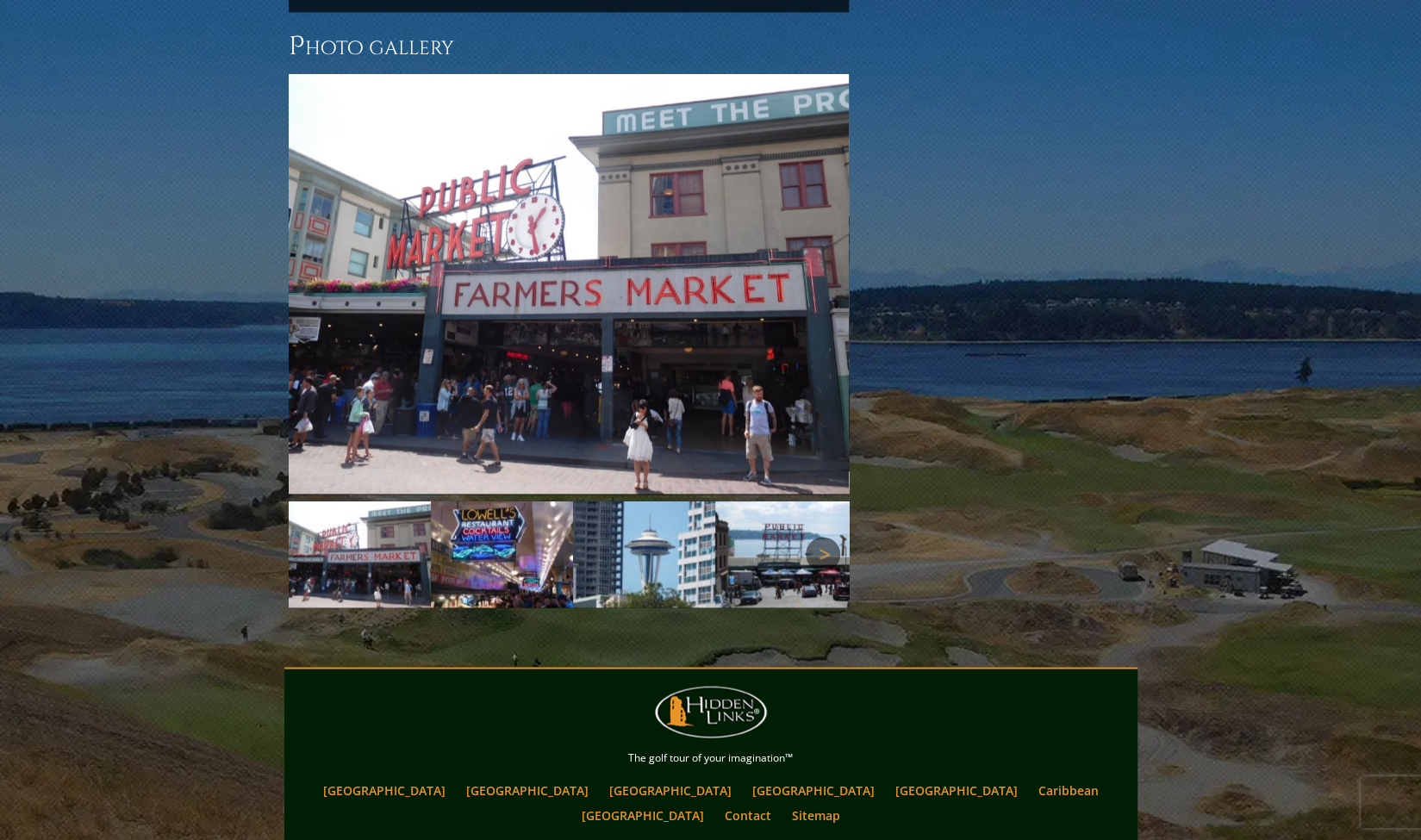
click at [831, 536] on link "Next" at bounding box center [823, 553] width 35 height 35
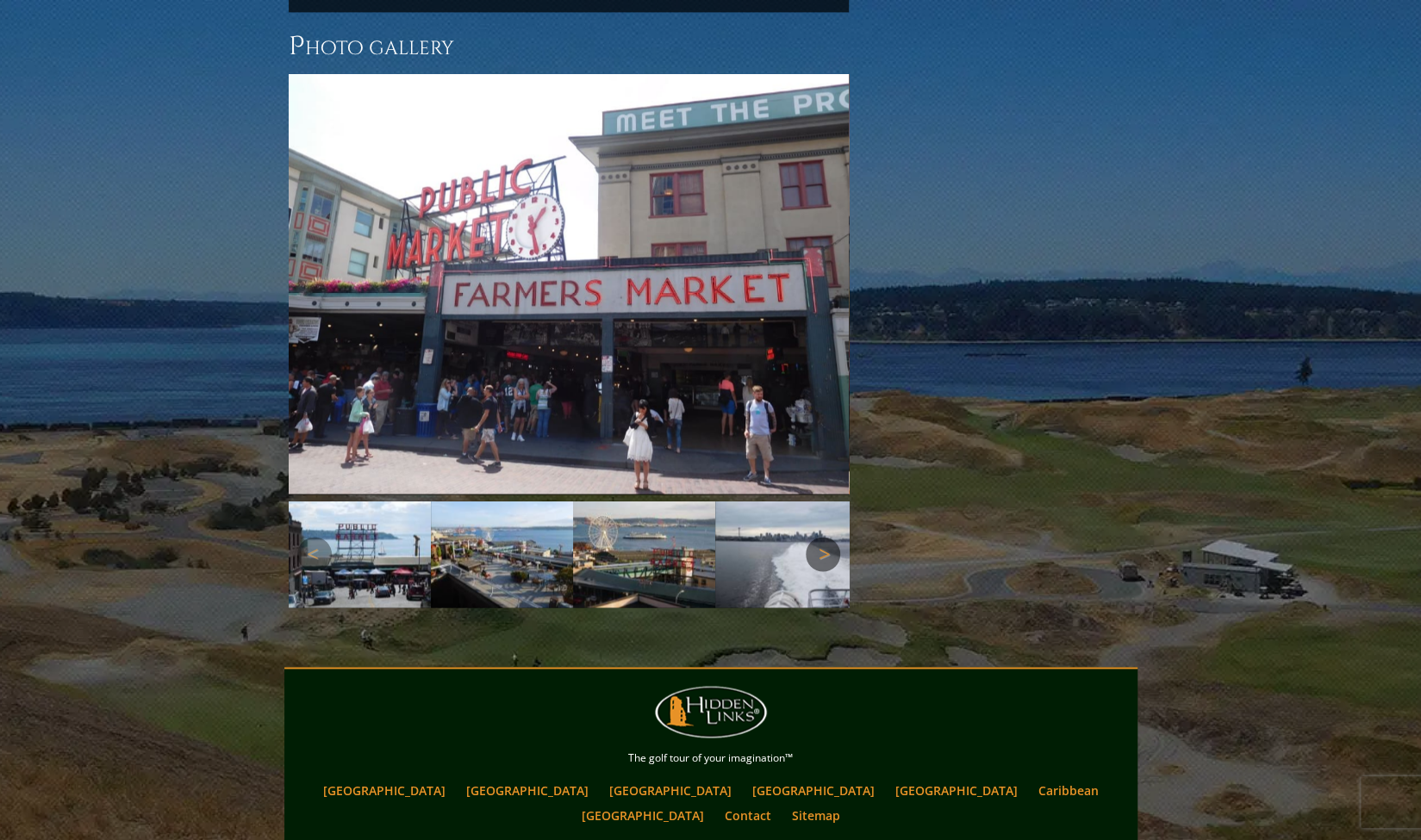
click at [831, 536] on link "Next" at bounding box center [823, 553] width 35 height 35
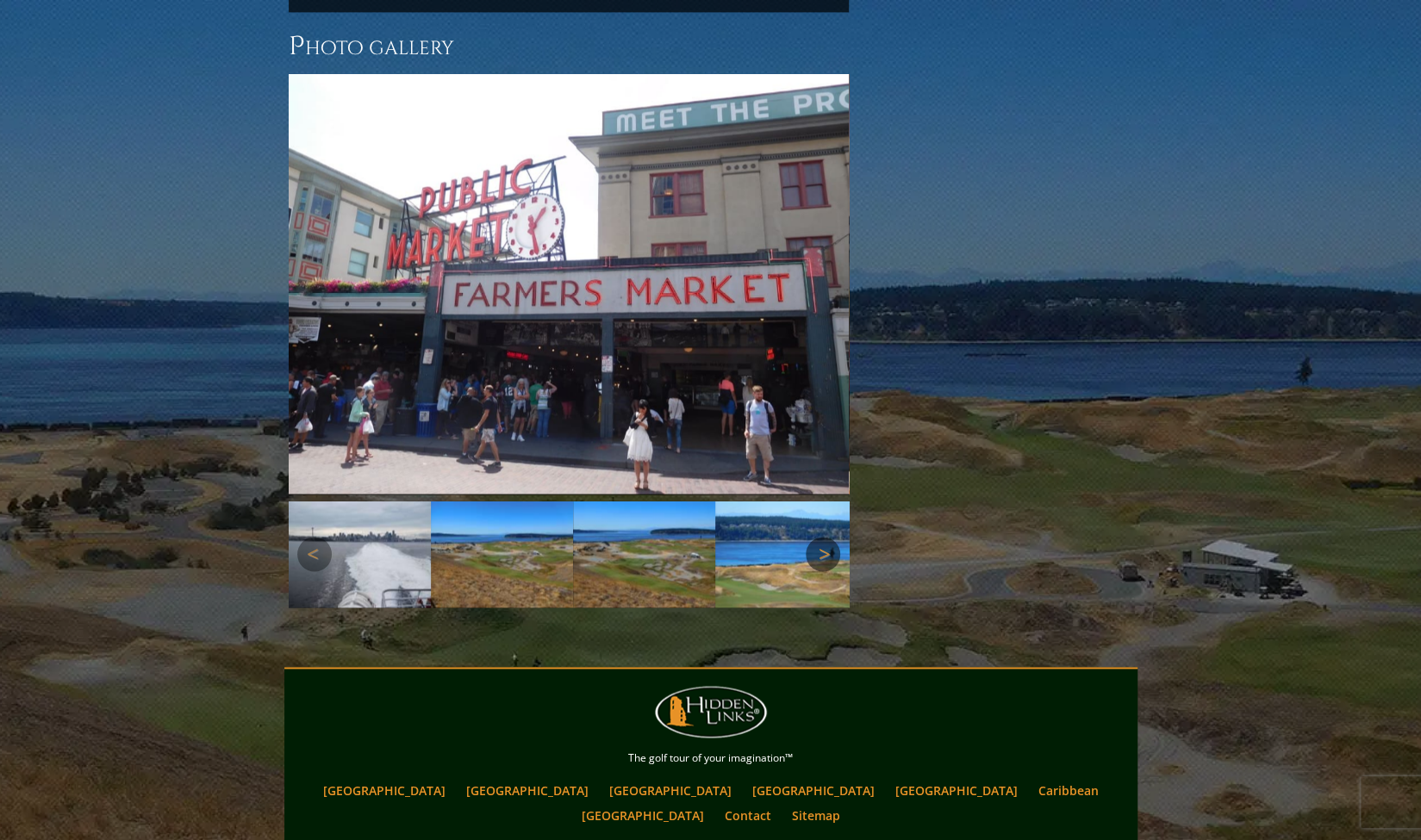
click at [831, 536] on link "Next" at bounding box center [823, 553] width 35 height 35
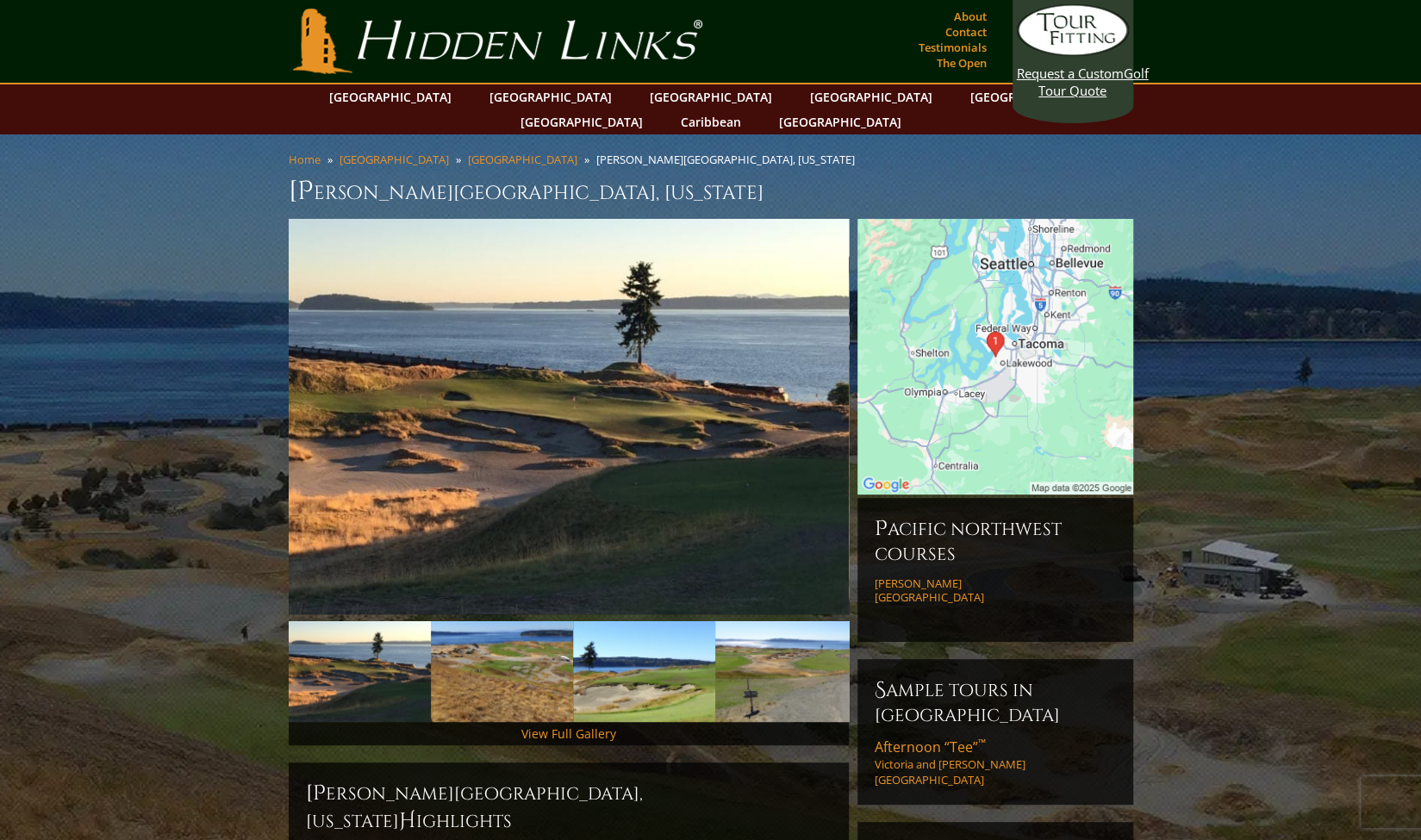
scroll to position [0, 0]
